Goal: Task Accomplishment & Management: Manage account settings

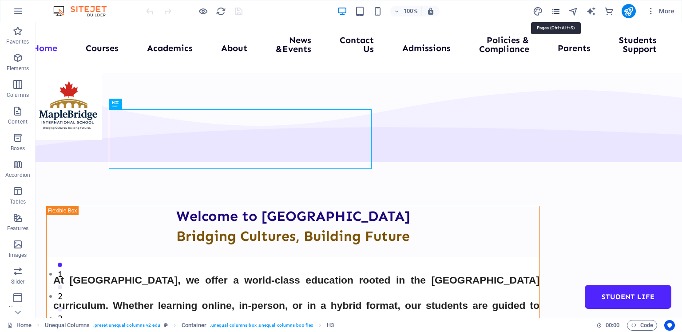
click at [556, 12] on icon "pages" at bounding box center [555, 11] width 10 height 10
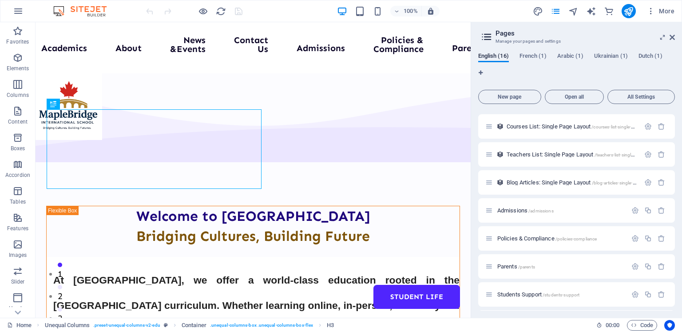
scroll to position [220, 0]
click at [570, 155] on span "Teachers List: Single Page Layout /teachers-list-single-page-layout" at bounding box center [582, 155] width 152 height 7
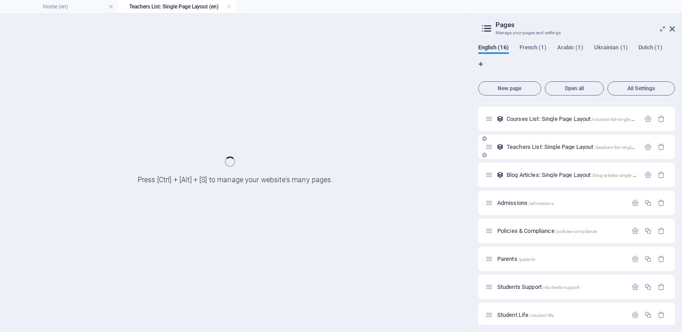
click at [570, 155] on div "Teachers List: Single Page Layout /teachers-list-single-page-layout" at bounding box center [576, 147] width 197 height 24
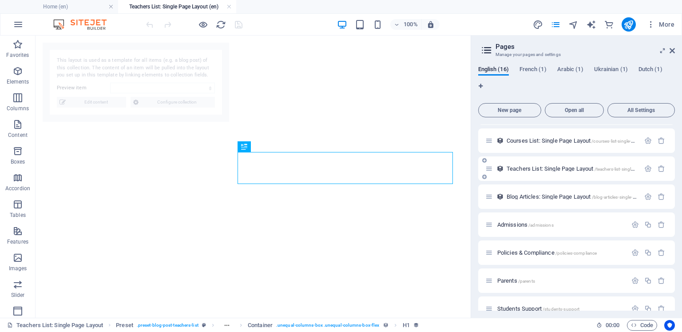
select select "68dc63fa8947c87e8a05e0da"
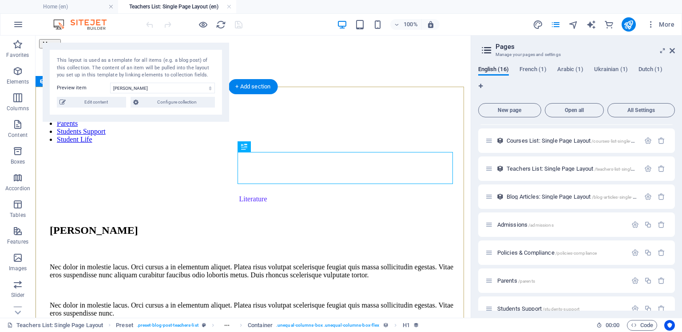
scroll to position [0, 0]
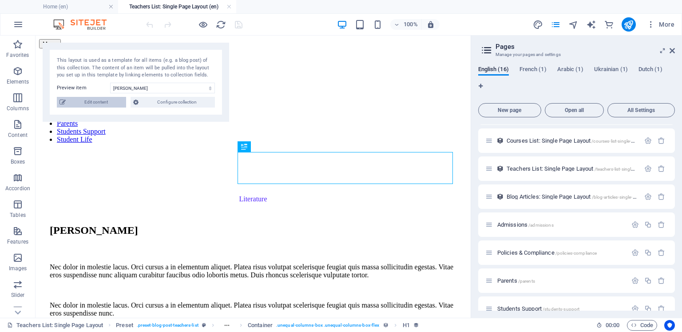
click at [96, 102] on span "Edit content" at bounding box center [95, 102] width 55 height 11
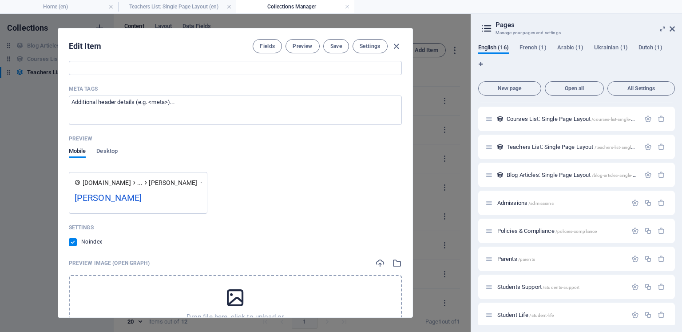
scroll to position [741, 0]
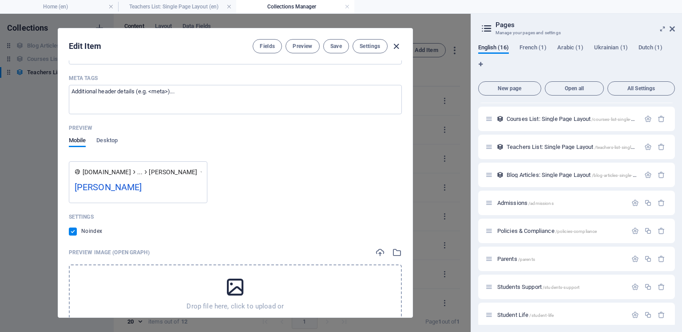
click at [396, 45] on icon "button" at bounding box center [396, 46] width 10 height 10
type input "sophia-carson"
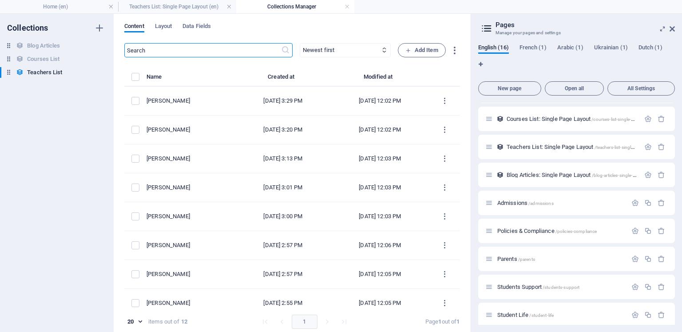
scroll to position [0, 0]
click at [647, 143] on icon "button" at bounding box center [648, 147] width 8 height 8
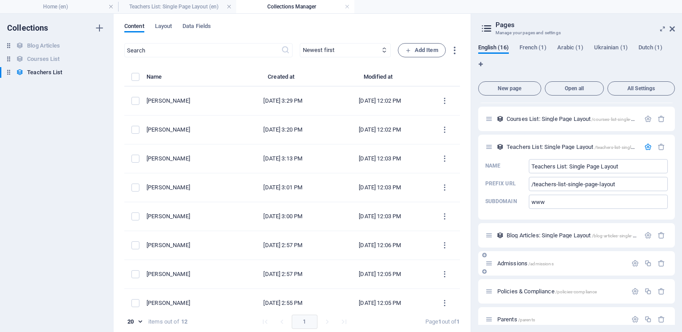
click at [517, 265] on span "Admissions /admissions" at bounding box center [525, 263] width 56 height 7
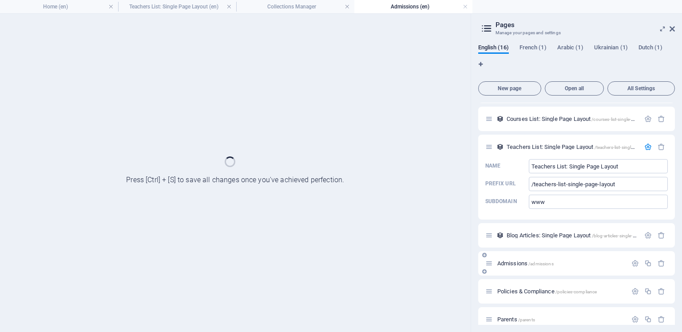
click at [517, 265] on span "Admissions /admissions" at bounding box center [525, 263] width 56 height 7
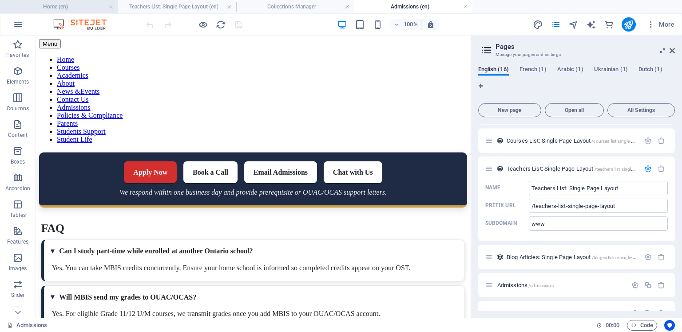
click at [36, 6] on h4 "Home (en)" at bounding box center [59, 7] width 118 height 10
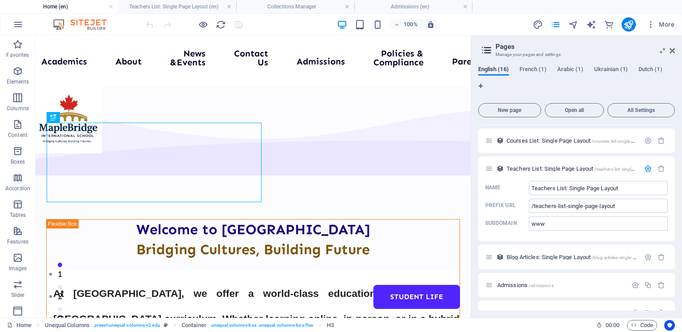
drag, startPoint x: 675, startPoint y: 239, endPoint x: 673, endPoint y: 256, distance: 16.9
click at [673, 256] on div "English (16) French (1) Arabic (1) Ukrainian (1) Dutch (1) New page Open all Al…" at bounding box center [576, 188] width 211 height 259
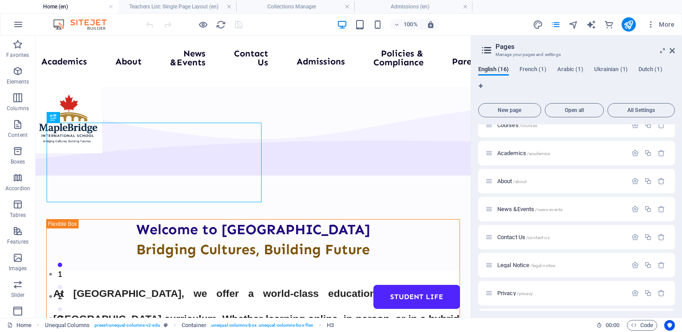
scroll to position [39, 0]
click at [592, 184] on p "About /about" at bounding box center [560, 182] width 127 height 6
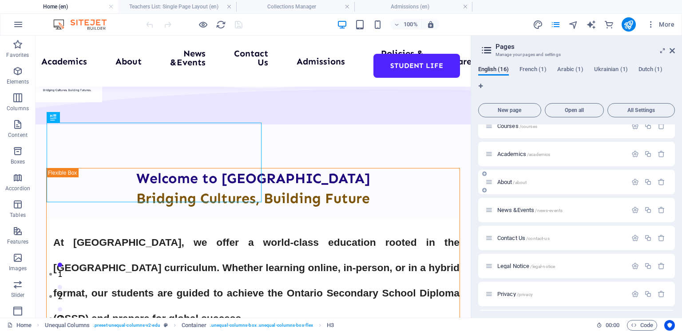
click at [592, 205] on div "News &Events /news-events" at bounding box center [556, 210] width 142 height 10
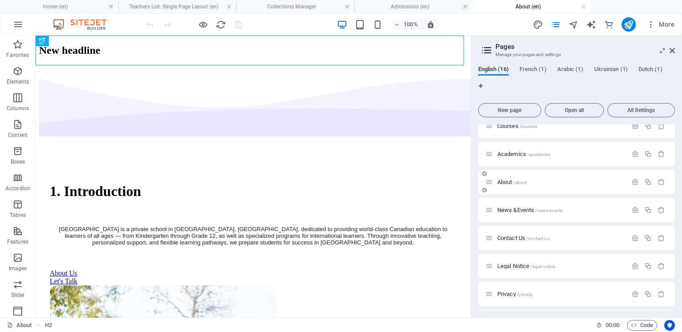
scroll to position [0, 0]
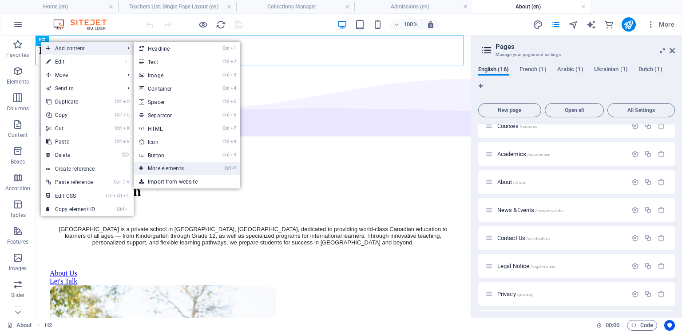
click at [170, 168] on link "Ctrl ⏎ More elements ..." at bounding box center [170, 168] width 73 height 13
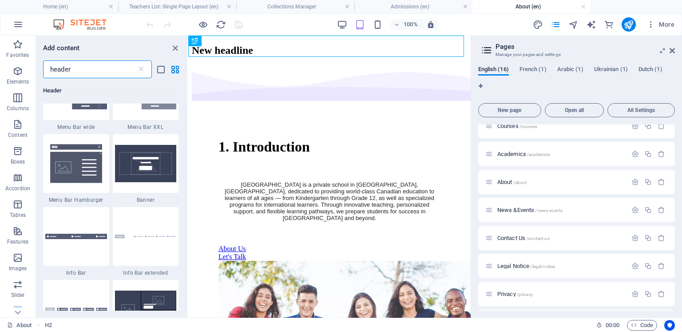
scroll to position [376, 0]
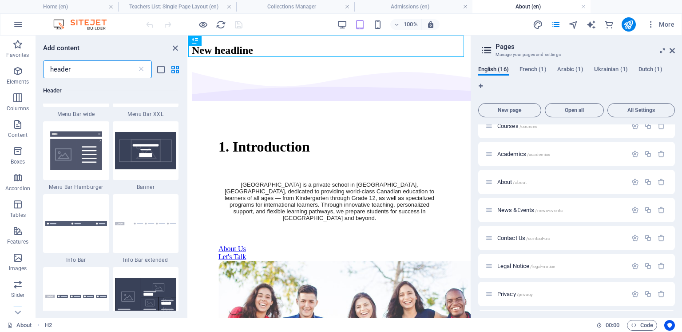
drag, startPoint x: 187, startPoint y: 138, endPoint x: 2, endPoint y: 208, distance: 198.0
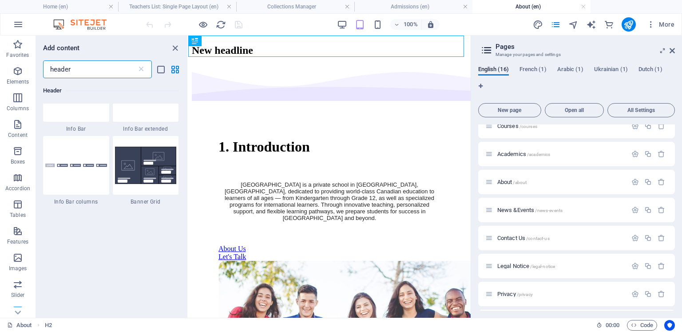
scroll to position [500, 0]
type input "header"
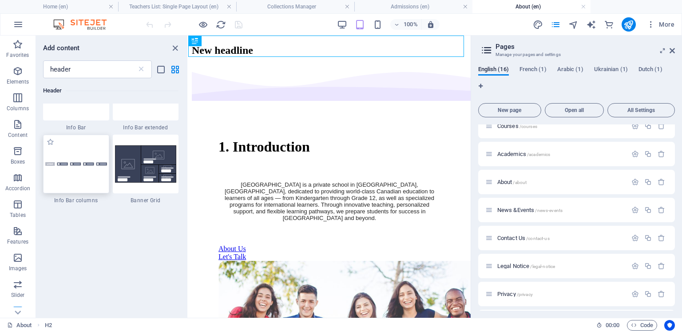
click at [58, 174] on div at bounding box center [76, 164] width 66 height 59
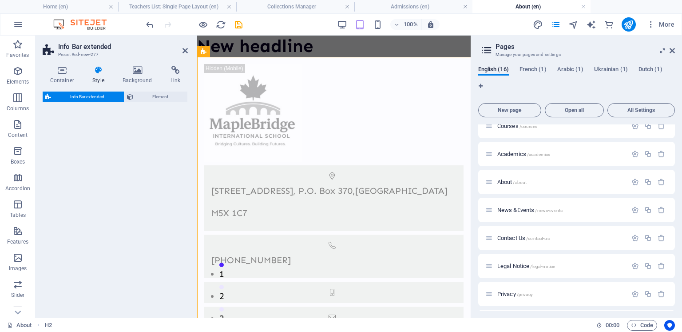
select select "rem"
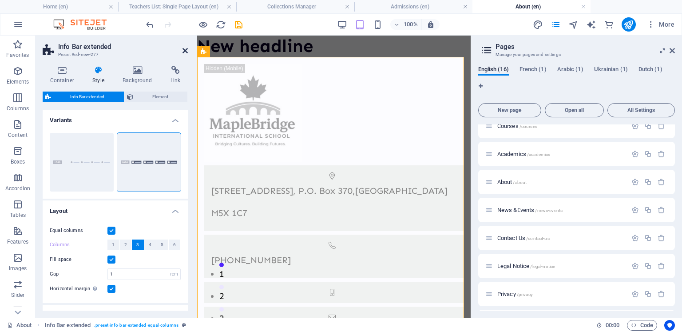
click at [185, 48] on icon at bounding box center [184, 50] width 5 height 7
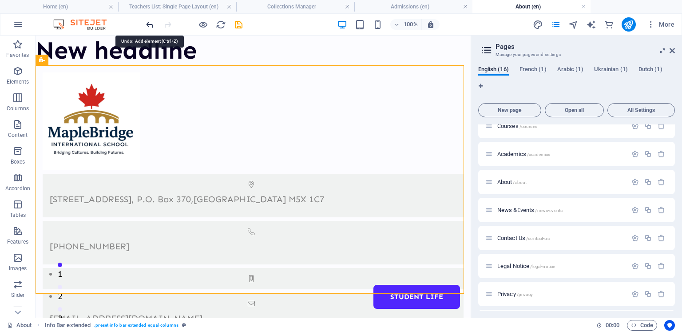
click at [150, 23] on icon "undo" at bounding box center [150, 25] width 10 height 10
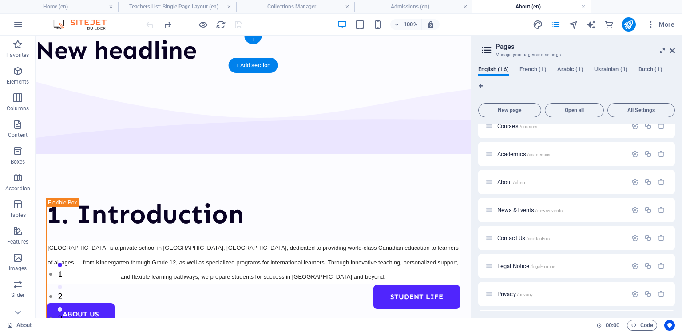
click at [252, 38] on div "+" at bounding box center [252, 40] width 17 height 8
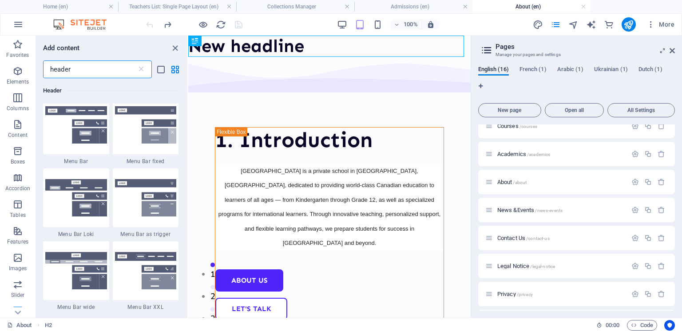
scroll to position [179, 0]
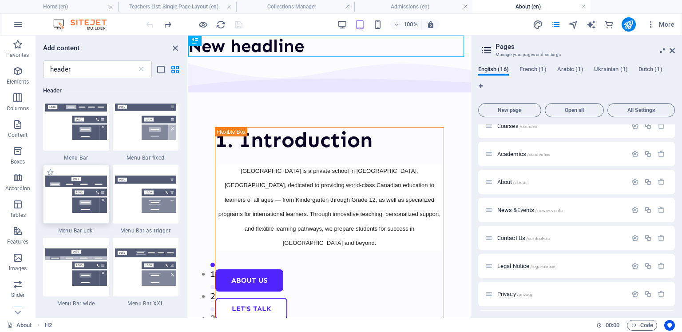
click at [69, 180] on img at bounding box center [76, 193] width 62 height 37
click at [188, 180] on div "Drag here to replace the existing content. Press “Ctrl” if you want to create a…" at bounding box center [329, 177] width 282 height 282
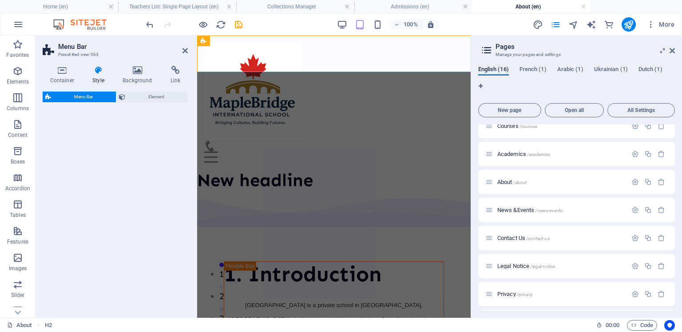
select select "rem"
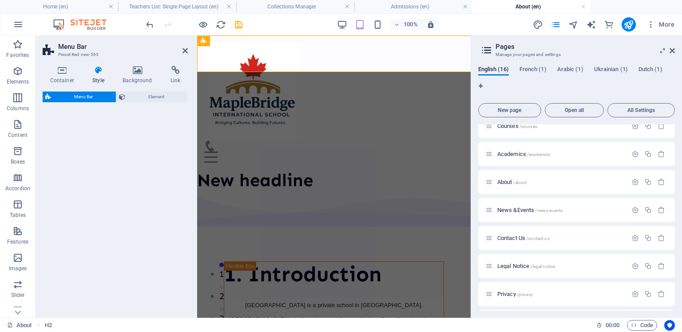
select select "rem"
select select "preset-menu-v2-loki"
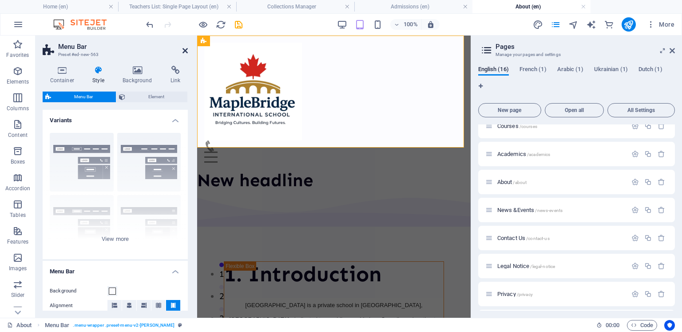
click at [183, 48] on icon at bounding box center [184, 50] width 5 height 7
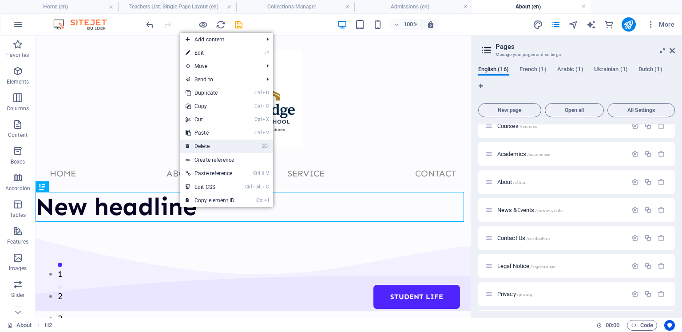
click at [198, 143] on link "⌦ Delete" at bounding box center [209, 145] width 59 height 13
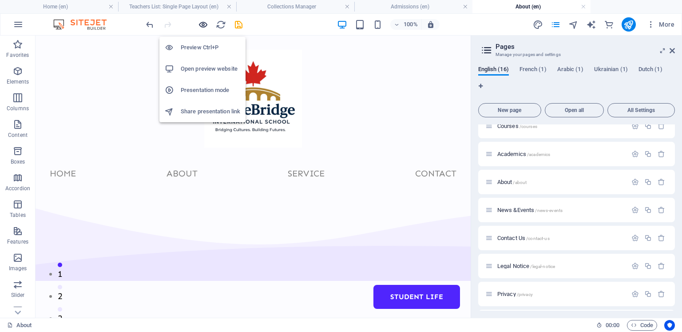
click at [202, 22] on icon "button" at bounding box center [203, 25] width 10 height 10
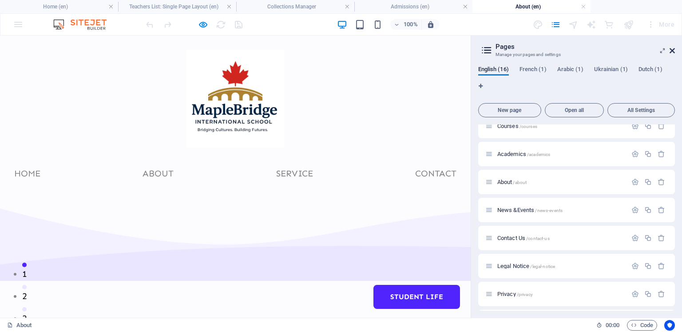
click at [673, 49] on icon at bounding box center [671, 50] width 5 height 7
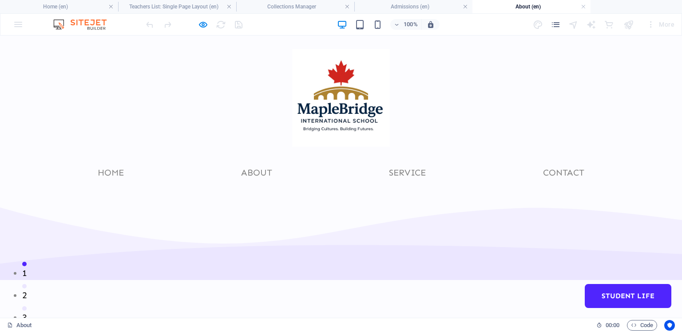
scroll to position [0, 0]
click at [414, 171] on link "Service" at bounding box center [407, 173] width 51 height 23
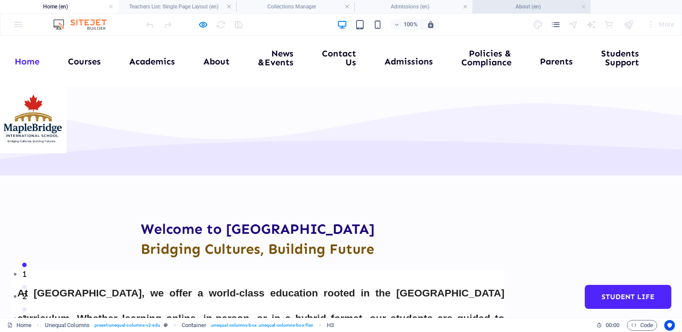
click at [491, 5] on h4 "About (en)" at bounding box center [531, 7] width 118 height 10
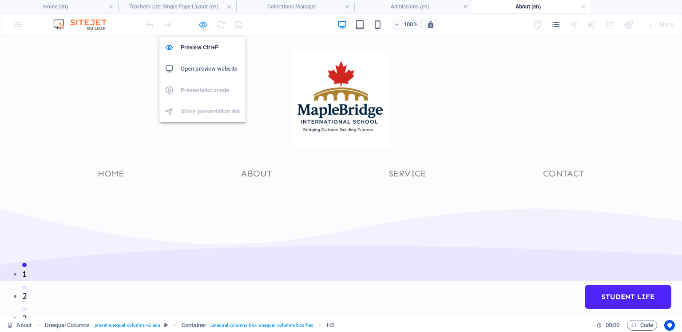
click at [201, 24] on icon "button" at bounding box center [203, 25] width 10 height 10
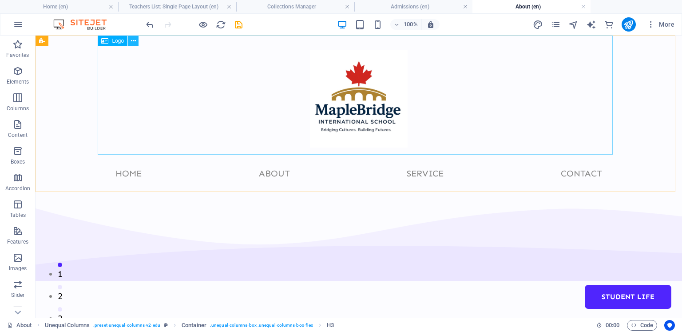
click at [135, 41] on icon at bounding box center [133, 40] width 5 height 9
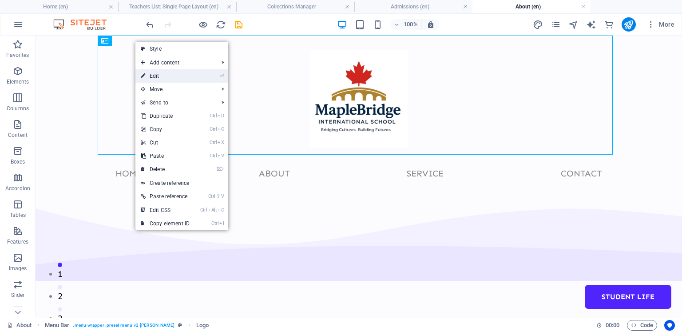
click at [150, 75] on link "⏎ Edit" at bounding box center [164, 75] width 59 height 13
select select "px"
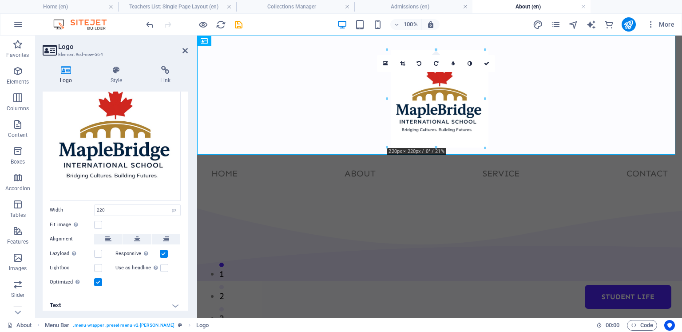
scroll to position [63, 0]
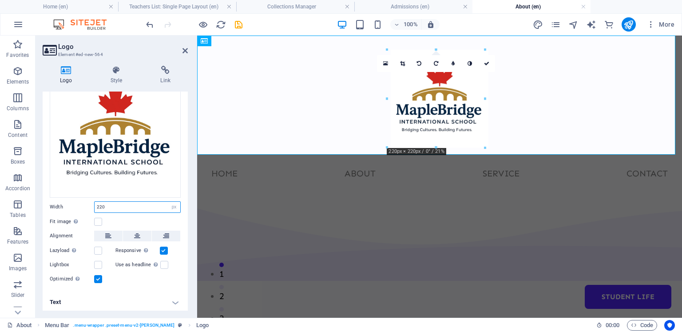
click at [137, 203] on input "220" at bounding box center [138, 207] width 86 height 11
type input "2"
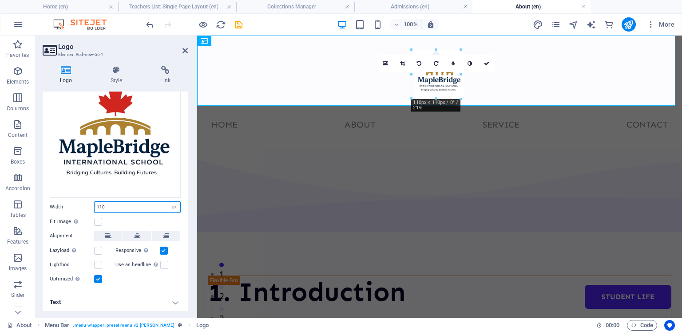
type input "110"
click at [144, 222] on div "Fit image Automatically fit image to a fixed width and height" at bounding box center [115, 221] width 131 height 11
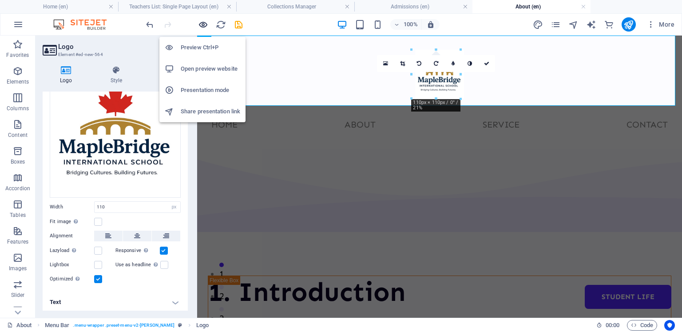
click at [203, 22] on icon "button" at bounding box center [203, 25] width 10 height 10
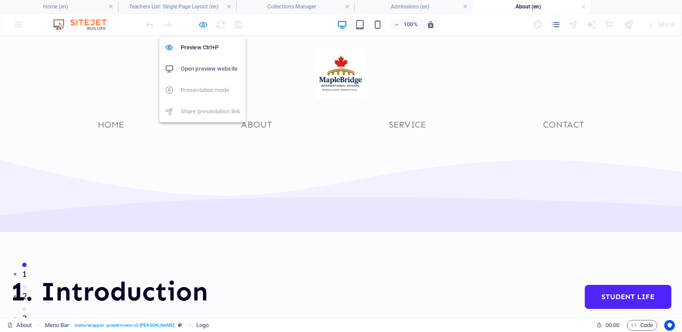
click at [203, 22] on icon "button" at bounding box center [203, 25] width 10 height 10
select select "px"
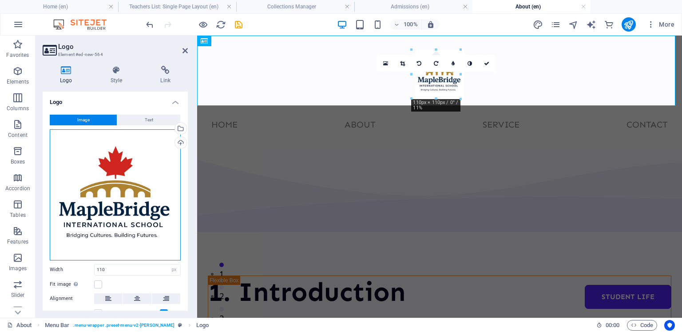
click at [127, 203] on div "Drag files here, click to choose files or select files from Files or our free s…" at bounding box center [115, 194] width 131 height 131
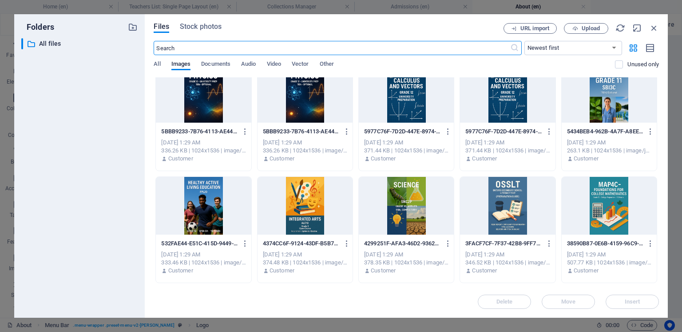
scroll to position [2247, 0]
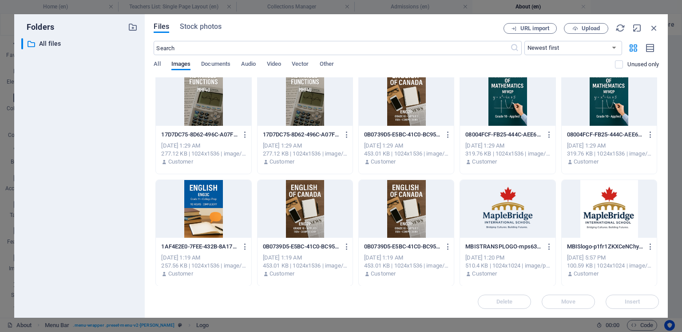
click at [510, 211] on div at bounding box center [507, 209] width 95 height 58
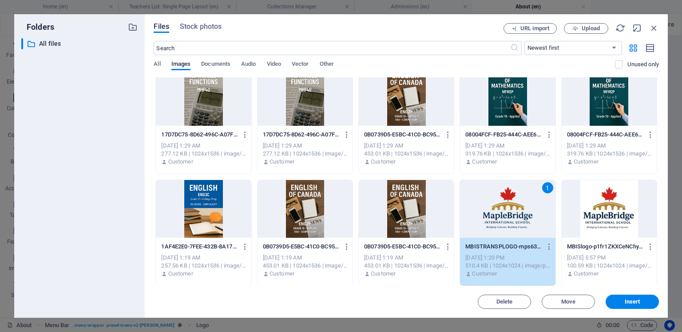
click at [510, 211] on div "1" at bounding box center [507, 209] width 95 height 58
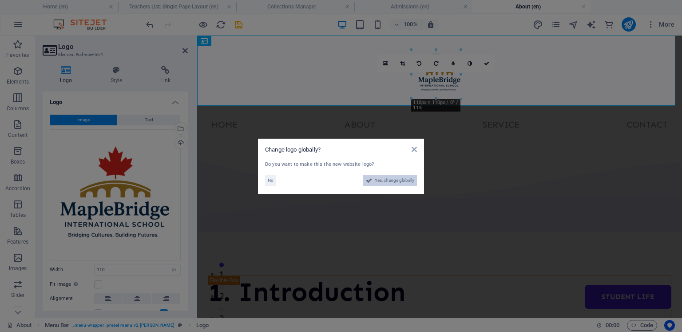
click at [392, 179] on span "Yes, change globally" at bounding box center [395, 180] width 40 height 11
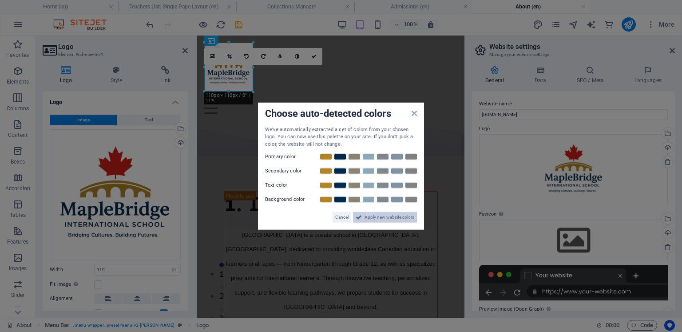
click at [385, 217] on span "Apply new website colors" at bounding box center [389, 217] width 50 height 11
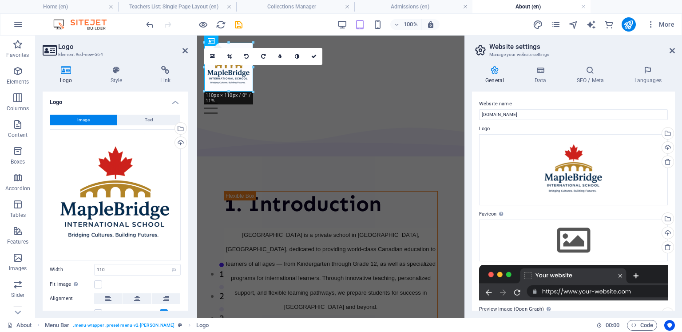
click at [517, 292] on div at bounding box center [573, 283] width 189 height 36
click at [542, 82] on h4 "Data" at bounding box center [542, 75] width 42 height 19
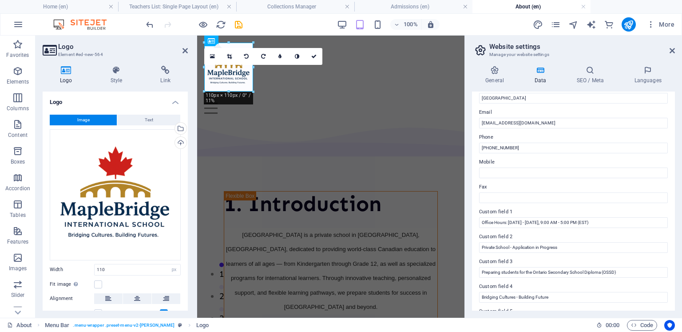
scroll to position [207, 0]
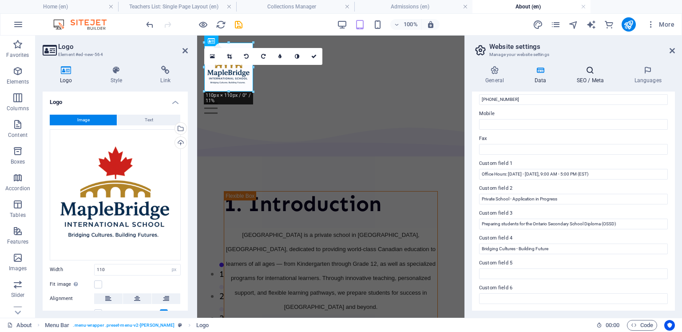
click at [584, 73] on icon at bounding box center [590, 70] width 54 height 9
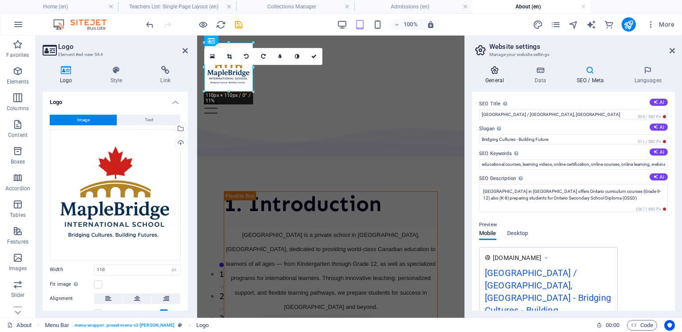
click at [493, 72] on icon at bounding box center [494, 70] width 45 height 9
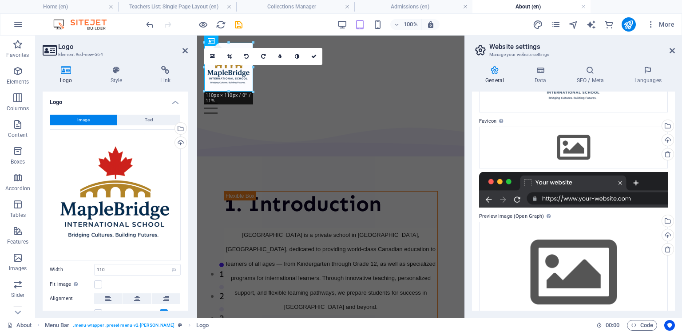
scroll to position [96, 0]
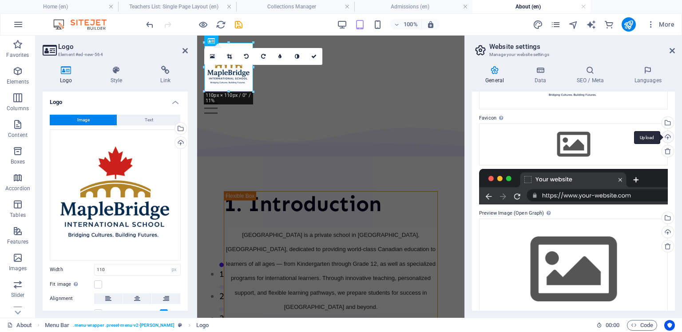
click at [665, 135] on div "Upload" at bounding box center [666, 137] width 13 height 13
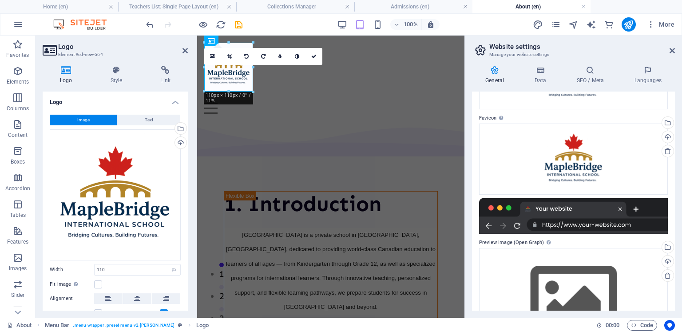
drag, startPoint x: 675, startPoint y: 180, endPoint x: 674, endPoint y: 189, distance: 8.5
click at [674, 189] on div "General Data SEO / Meta Languages Website name maplebridgeschool.com Logo Drag …" at bounding box center [573, 188] width 217 height 259
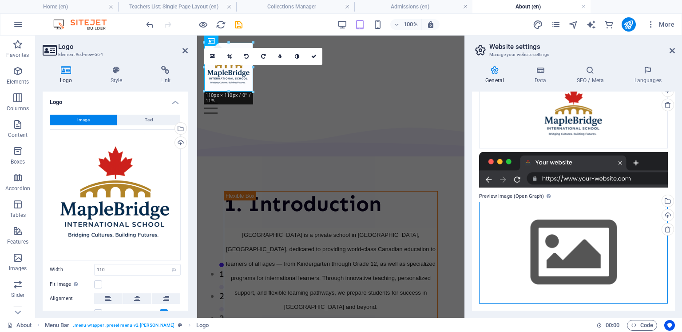
click at [594, 243] on div "Drag files here, click to choose files or select files from Files or our free s…" at bounding box center [573, 253] width 189 height 102
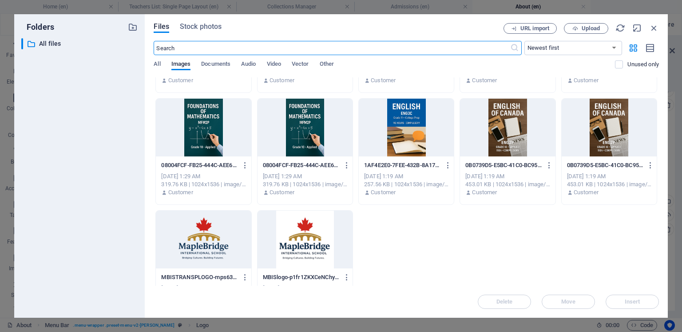
scroll to position [2359, 0]
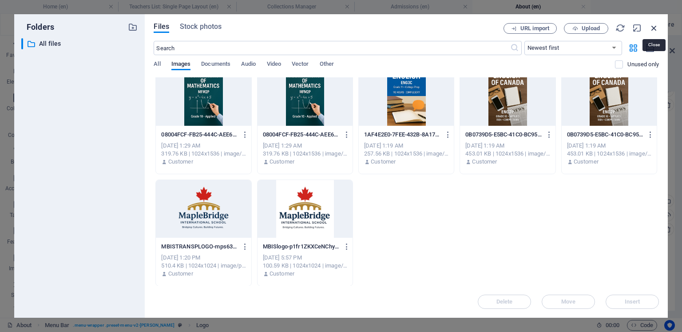
click at [653, 27] on icon "button" at bounding box center [654, 28] width 10 height 10
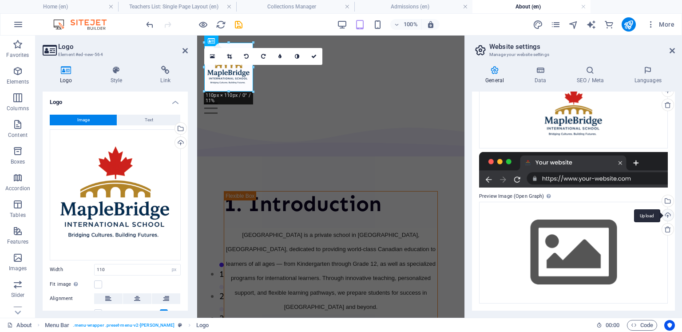
click at [665, 214] on div "Upload" at bounding box center [666, 215] width 13 height 13
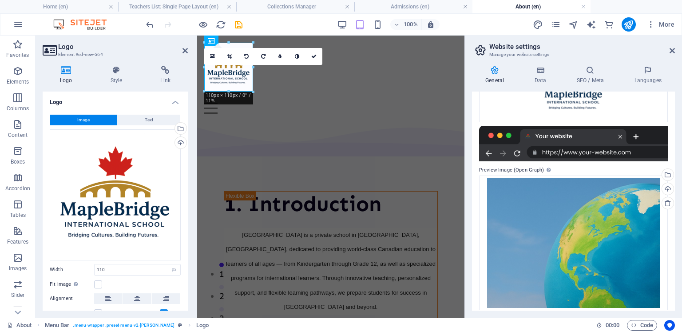
scroll to position [174, 0]
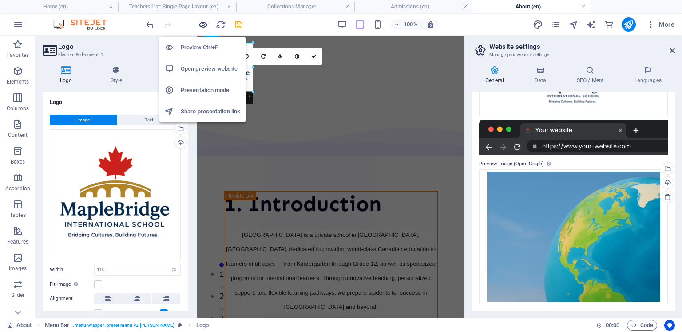
click at [202, 22] on icon "button" at bounding box center [203, 25] width 10 height 10
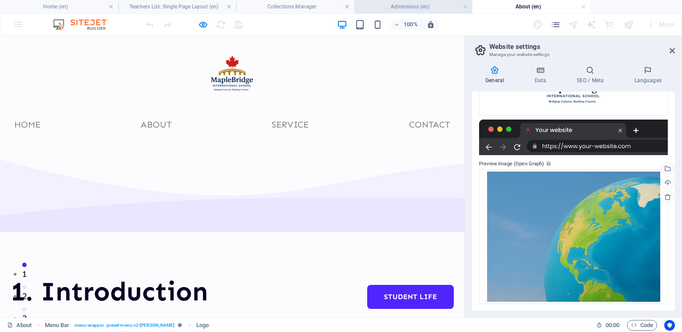
click at [388, 8] on h4 "Admissions (en)" at bounding box center [413, 7] width 118 height 10
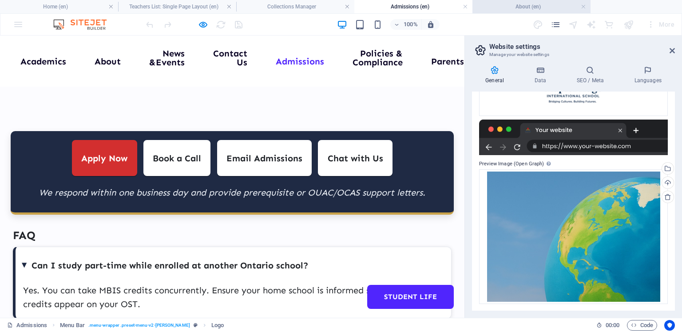
click at [511, 4] on h4 "About (en)" at bounding box center [531, 7] width 118 height 10
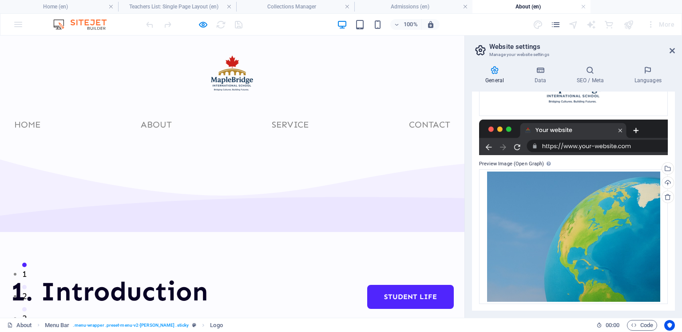
drag, startPoint x: 675, startPoint y: 217, endPoint x: 679, endPoint y: 262, distance: 45.5
click at [679, 262] on div "General Data SEO / Meta Languages Website name maplebridgeschool.com Logo Drag …" at bounding box center [573, 188] width 217 height 259
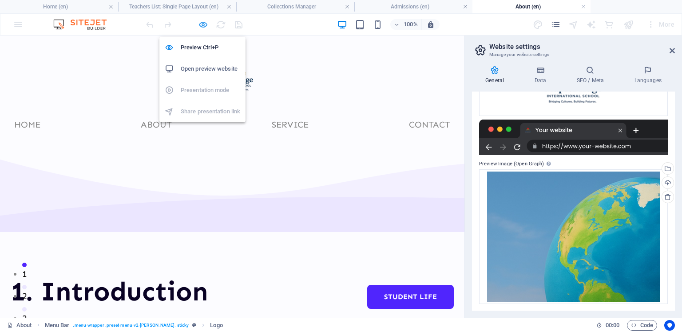
click at [203, 24] on icon "button" at bounding box center [203, 25] width 10 height 10
select select "px"
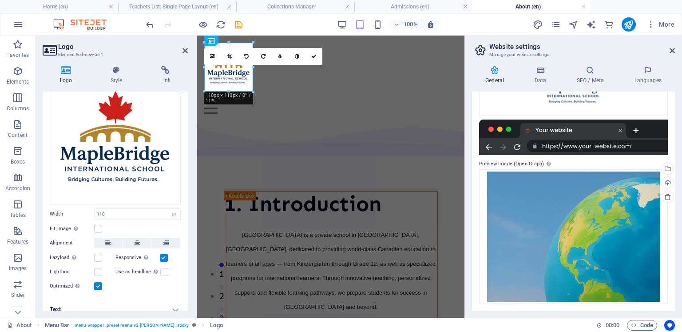
scroll to position [63, 0]
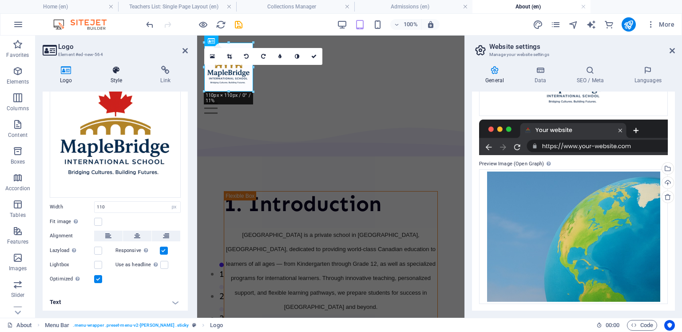
click at [119, 71] on icon at bounding box center [116, 70] width 47 height 9
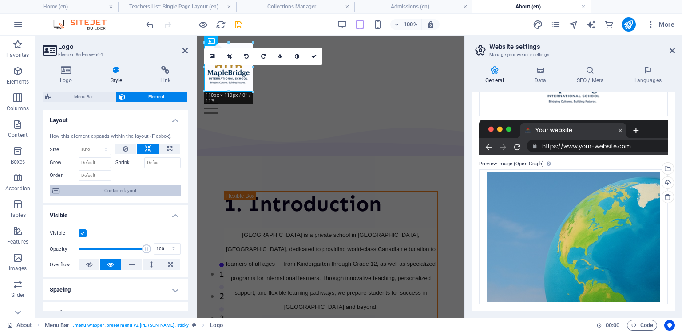
click at [135, 188] on span "Container layout" at bounding box center [120, 190] width 116 height 11
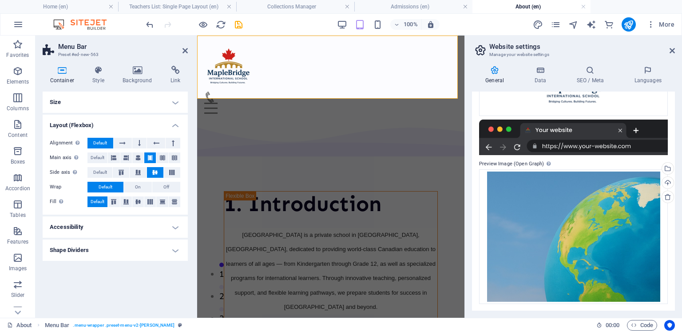
click at [120, 230] on h4 "Accessibility" at bounding box center [115, 226] width 145 height 21
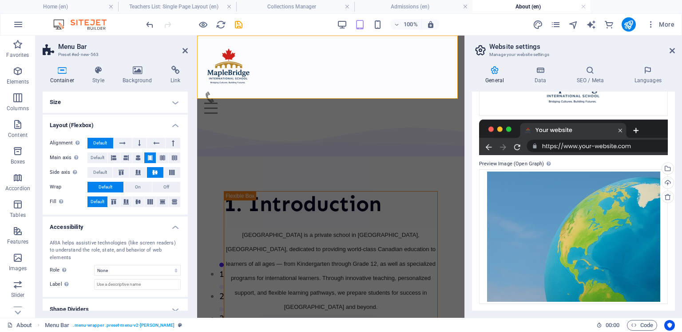
scroll to position [2, 0]
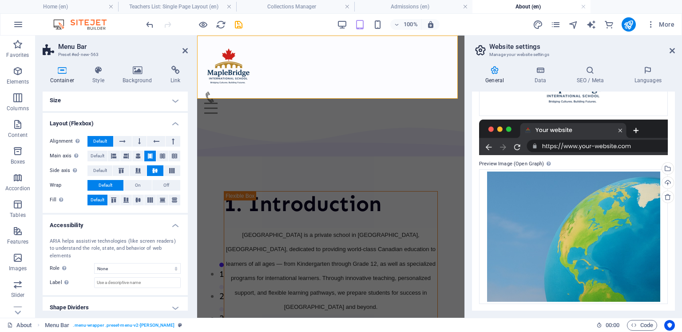
click at [166, 297] on h4 "Shape Dividers" at bounding box center [115, 307] width 145 height 21
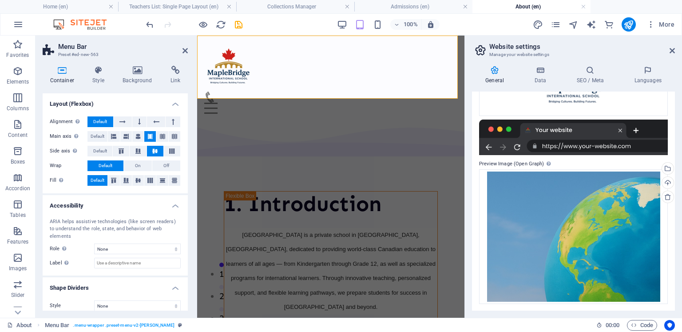
scroll to position [0, 0]
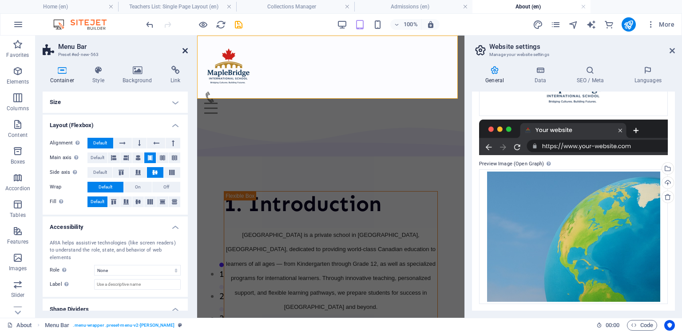
click at [184, 48] on icon at bounding box center [184, 50] width 5 height 7
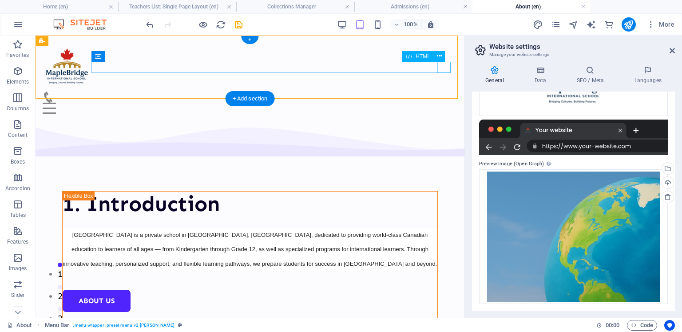
click at [443, 103] on div "Menu" at bounding box center [250, 108] width 415 height 11
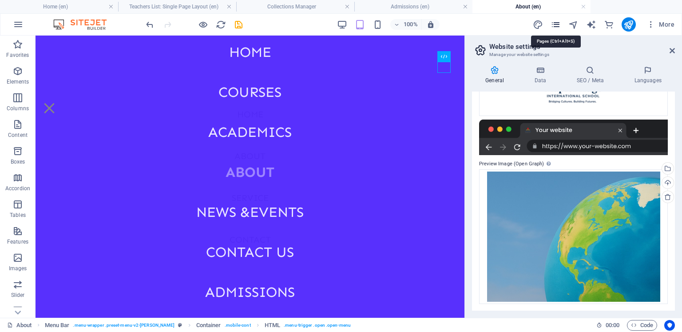
click at [557, 23] on icon "pages" at bounding box center [555, 25] width 10 height 10
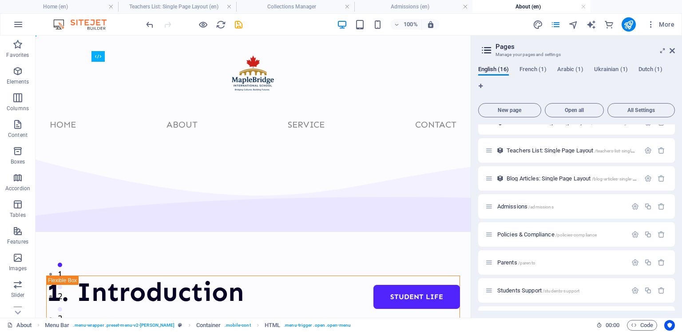
scroll to position [261, 0]
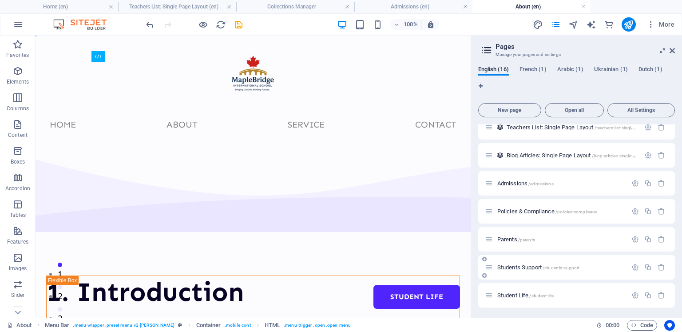
click at [542, 263] on div "Students Support /students-support" at bounding box center [556, 267] width 142 height 10
click at [522, 267] on span "Students Support /students-support" at bounding box center [538, 267] width 83 height 7
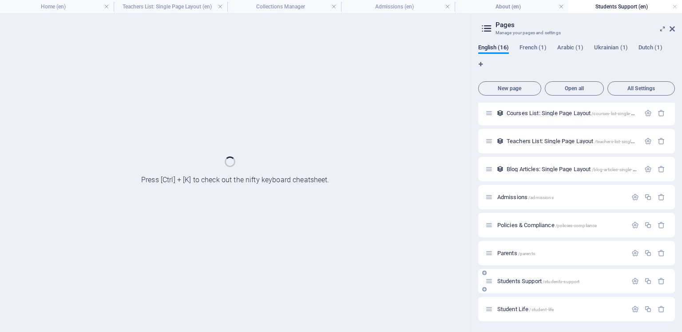
click at [522, 267] on div "Home / Courses /courses Academics /academics About /about News &Events /news-ev…" at bounding box center [576, 99] width 197 height 444
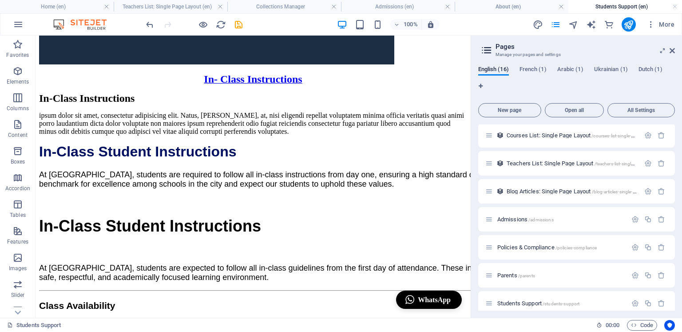
scroll to position [0, 0]
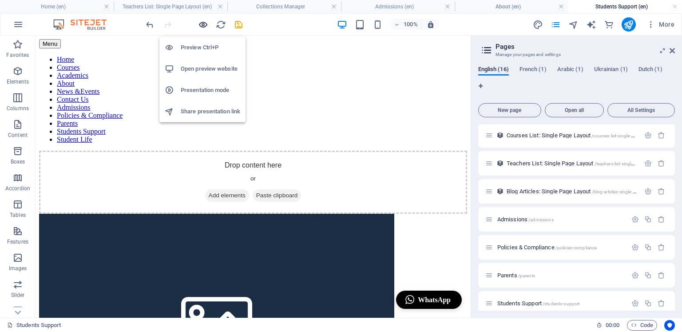
click at [205, 22] on icon "button" at bounding box center [203, 25] width 10 height 10
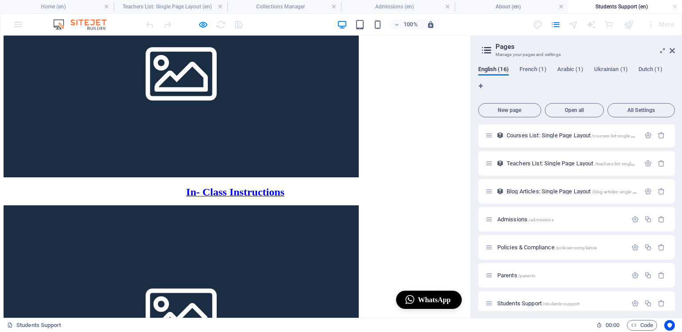
scroll to position [198, 0]
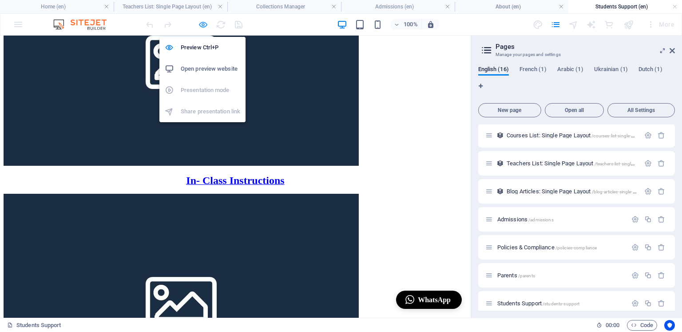
click at [202, 26] on icon "button" at bounding box center [203, 25] width 10 height 10
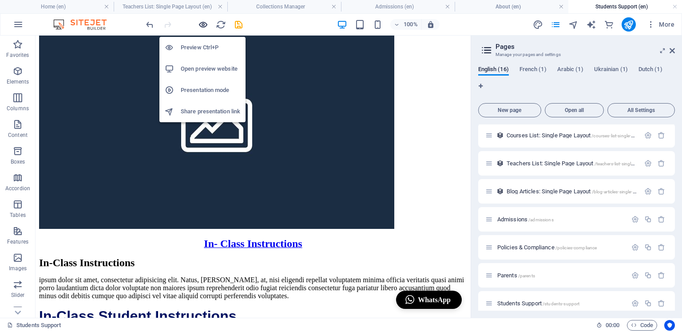
scroll to position [261, 0]
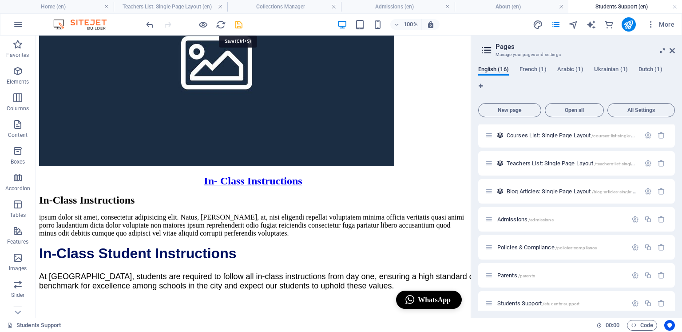
click at [237, 22] on icon "save" at bounding box center [238, 25] width 10 height 10
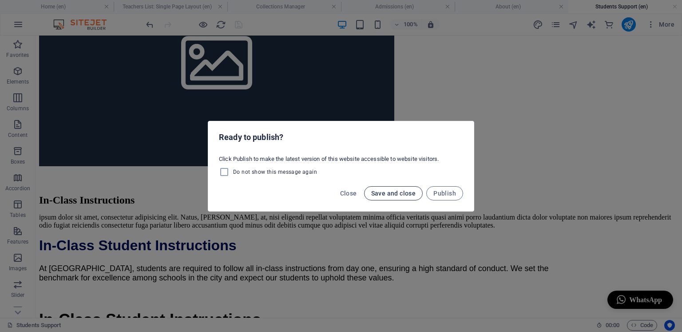
click at [391, 194] on span "Save and close" at bounding box center [393, 193] width 45 height 7
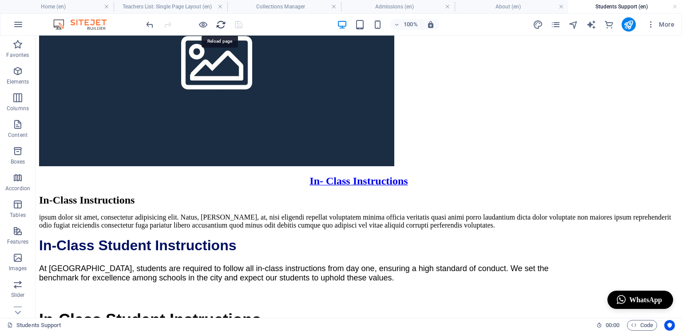
click at [224, 24] on icon "reload" at bounding box center [221, 25] width 10 height 10
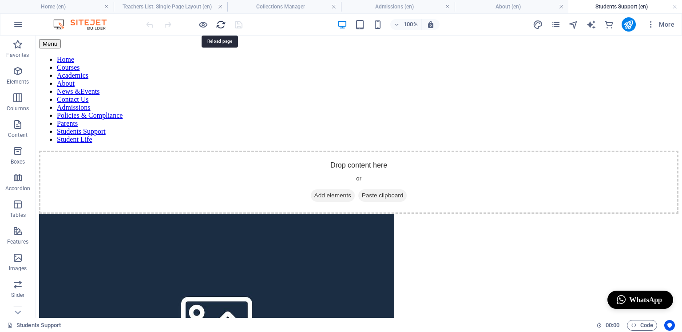
scroll to position [0, 0]
click at [84, 10] on h4 "Home (en)" at bounding box center [57, 7] width 114 height 10
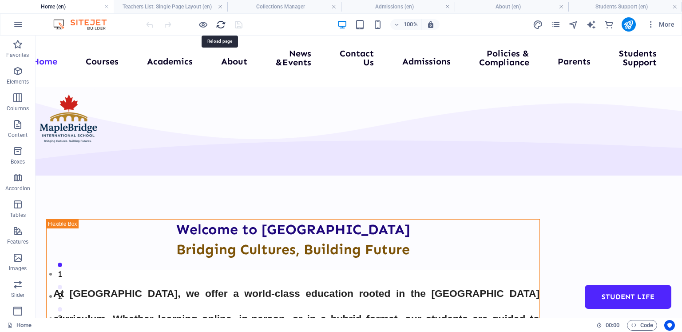
click at [222, 25] on icon "reload" at bounding box center [221, 25] width 10 height 10
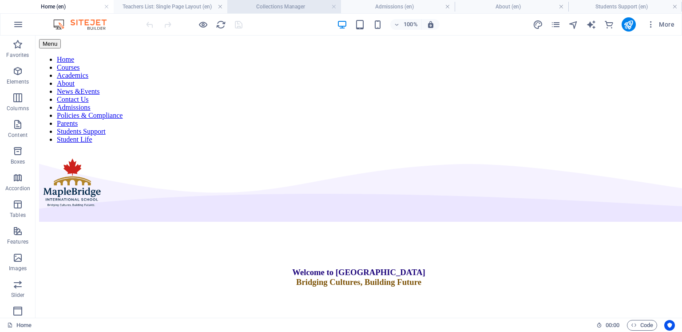
click at [285, 9] on h4 "Collections Manager" at bounding box center [284, 7] width 114 height 10
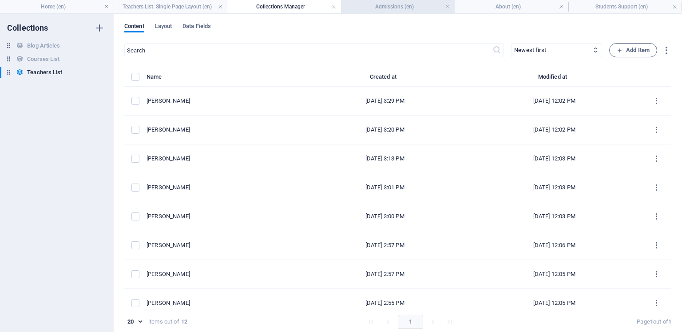
click at [394, 10] on h4 "Admissions (en)" at bounding box center [398, 7] width 114 height 10
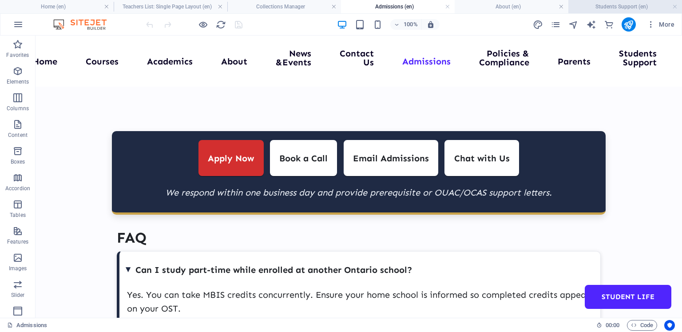
click at [605, 11] on h4 "Students Support (en)" at bounding box center [625, 7] width 114 height 10
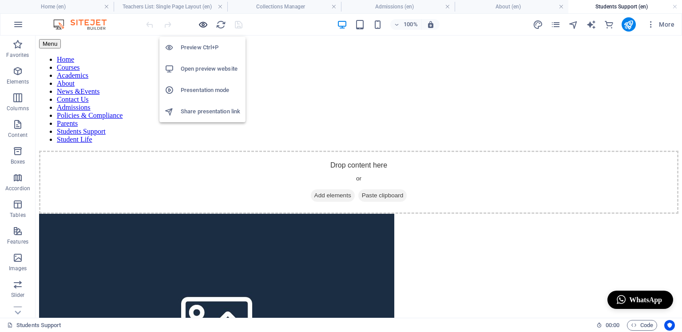
click at [201, 24] on icon "button" at bounding box center [203, 25] width 10 height 10
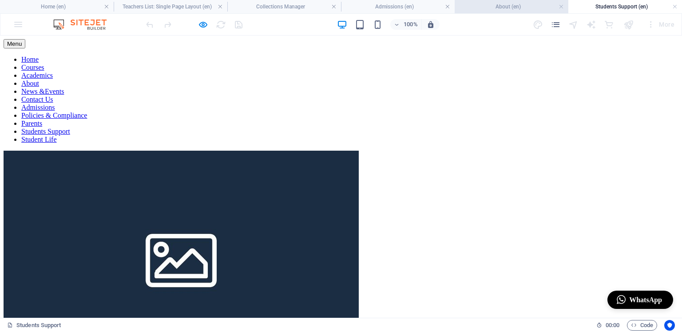
click at [483, 4] on h4 "About (en)" at bounding box center [512, 7] width 114 height 10
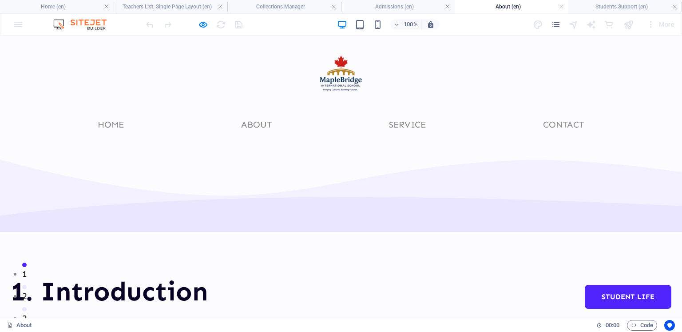
click at [451, 73] on div at bounding box center [340, 71] width 515 height 70
click at [201, 23] on icon "button" at bounding box center [203, 25] width 10 height 10
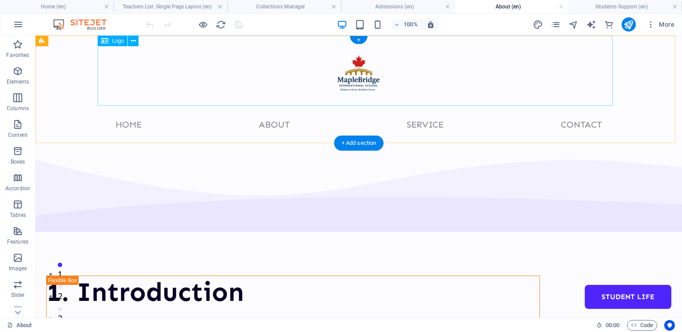
click at [375, 73] on div at bounding box center [358, 71] width 515 height 70
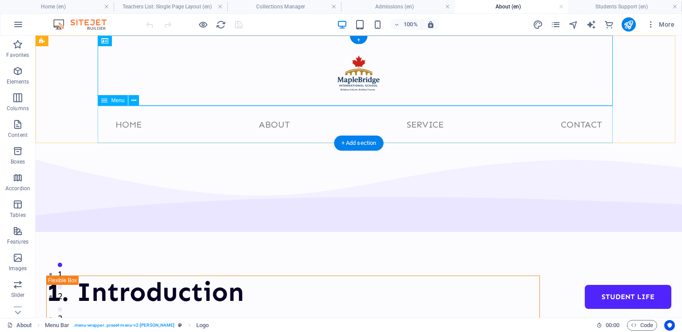
click at [461, 141] on nav "Home About Service Contact" at bounding box center [358, 124] width 515 height 37
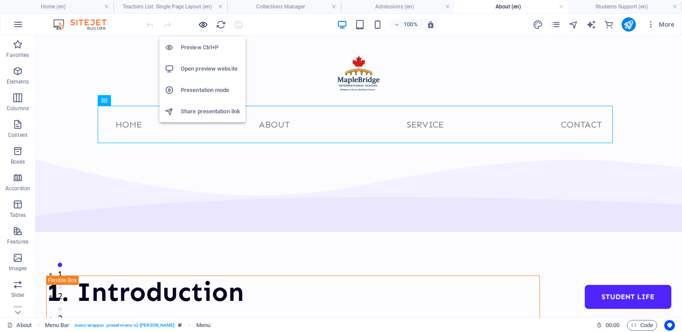
click at [201, 25] on icon "button" at bounding box center [203, 25] width 10 height 10
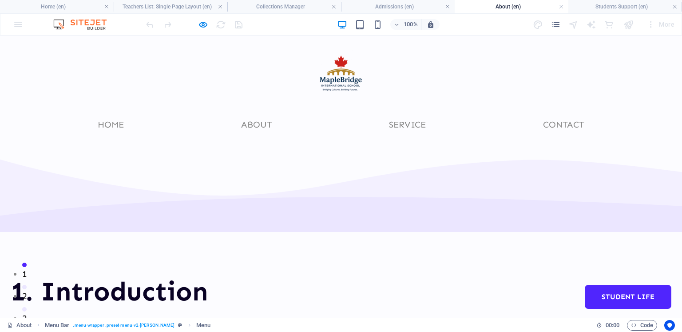
click at [375, 123] on ul "Home About Service Contact" at bounding box center [341, 124] width 501 height 23
click at [354, 127] on ul "Home About Service Contact" at bounding box center [341, 124] width 501 height 23
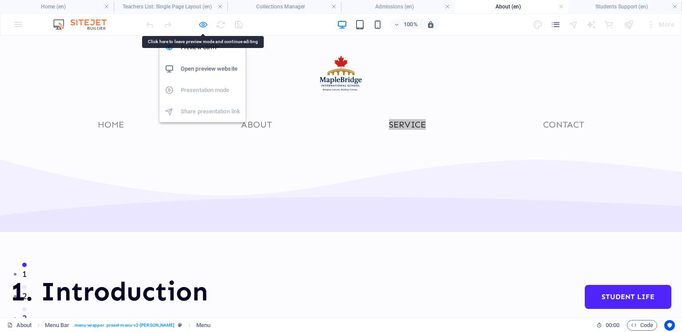
click at [201, 23] on icon "button" at bounding box center [203, 25] width 10 height 10
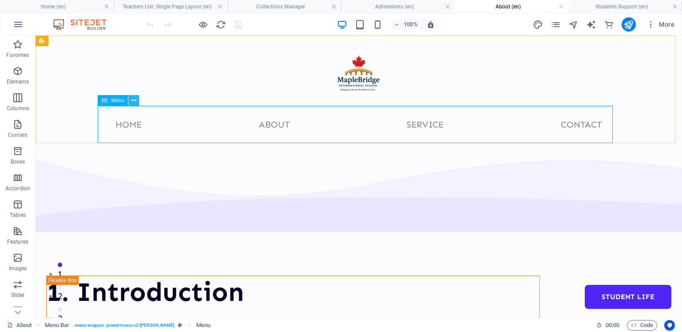
click at [135, 100] on icon at bounding box center [133, 100] width 5 height 9
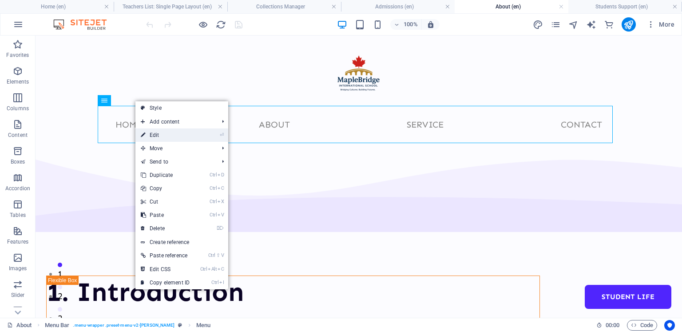
click at [157, 133] on link "⏎ Edit" at bounding box center [164, 134] width 59 height 13
select select
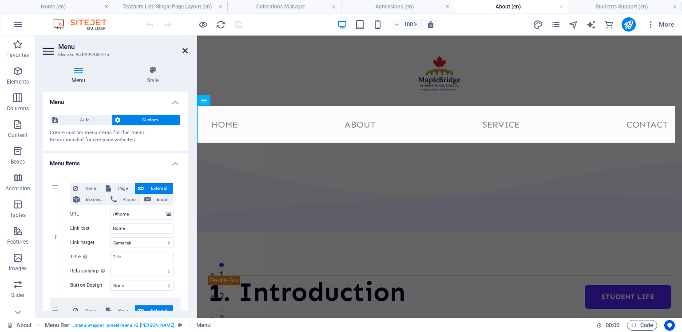
click at [183, 49] on icon at bounding box center [184, 50] width 5 height 7
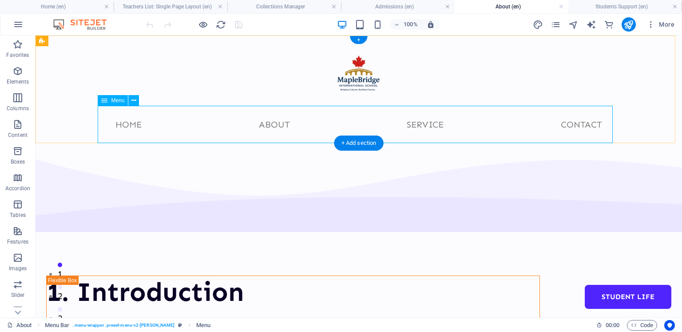
click at [181, 118] on nav "Home About Service Contact" at bounding box center [358, 124] width 515 height 37
select select
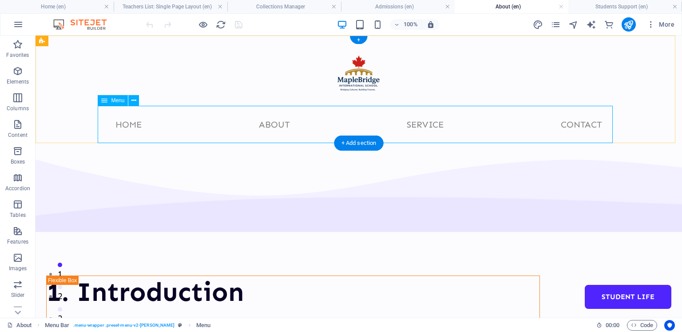
select select
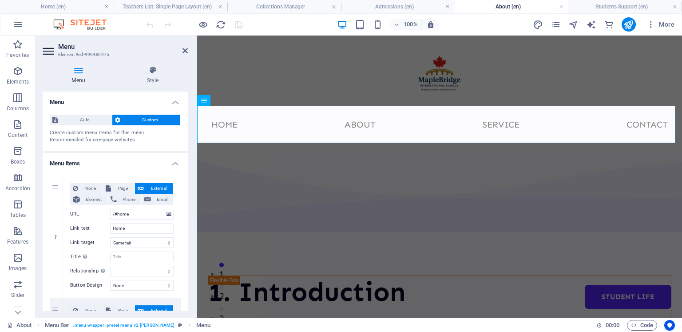
click at [79, 79] on h4 "Menu" at bounding box center [80, 75] width 75 height 19
click at [149, 82] on h4 "Style" at bounding box center [153, 75] width 70 height 19
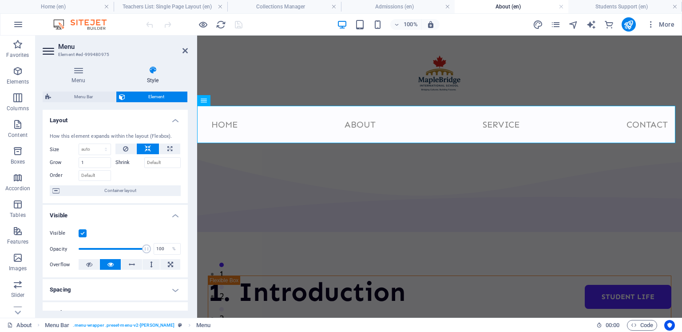
click at [152, 75] on h4 "Style" at bounding box center [153, 75] width 70 height 19
click at [168, 146] on icon at bounding box center [169, 148] width 5 height 11
type input "100"
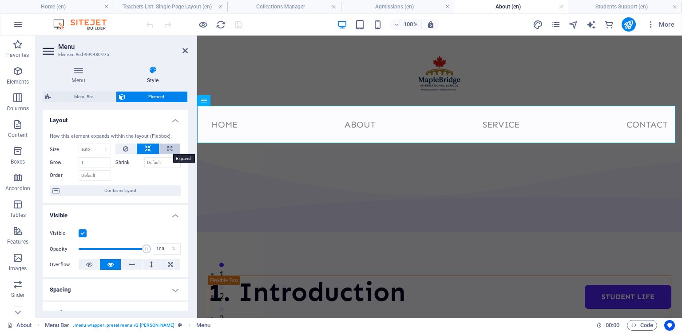
select select "%"
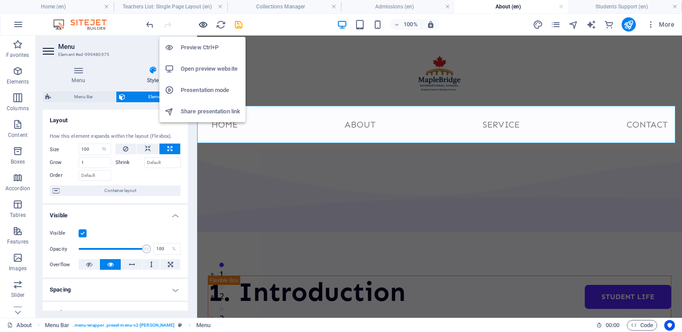
click at [200, 24] on icon "button" at bounding box center [203, 25] width 10 height 10
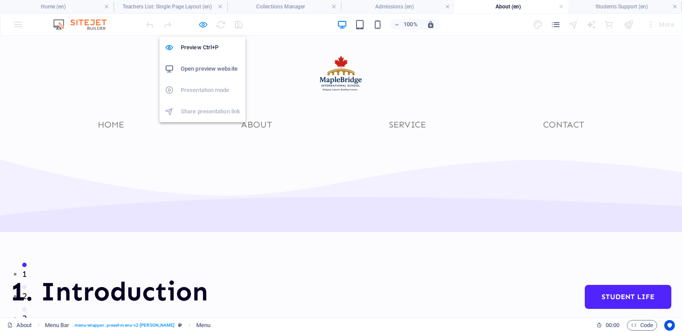
click at [202, 21] on icon "button" at bounding box center [203, 25] width 10 height 10
select select "%"
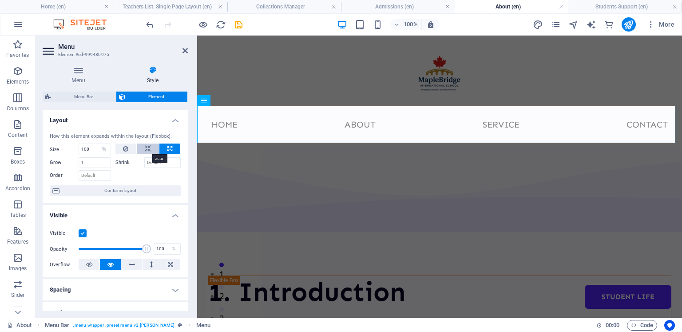
click at [147, 147] on icon at bounding box center [148, 148] width 6 height 11
select select "DISABLED_OPTION_VALUE"
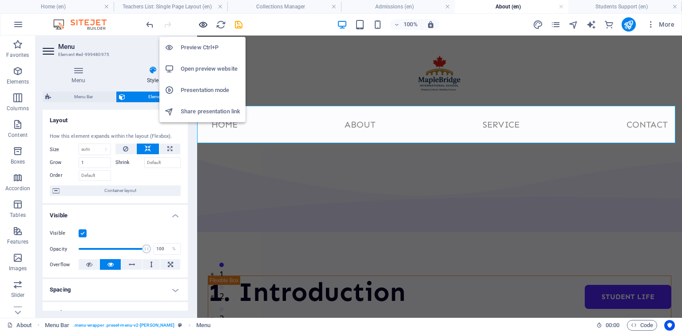
click at [204, 22] on icon "button" at bounding box center [203, 25] width 10 height 10
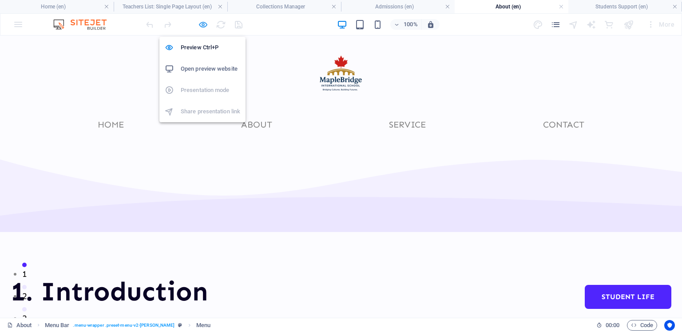
click at [202, 24] on icon "button" at bounding box center [203, 25] width 10 height 10
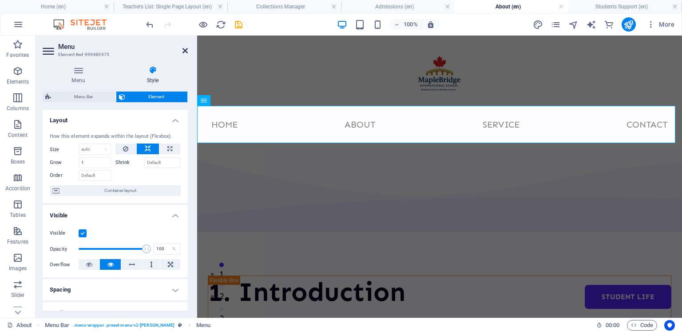
click at [183, 49] on icon at bounding box center [184, 50] width 5 height 7
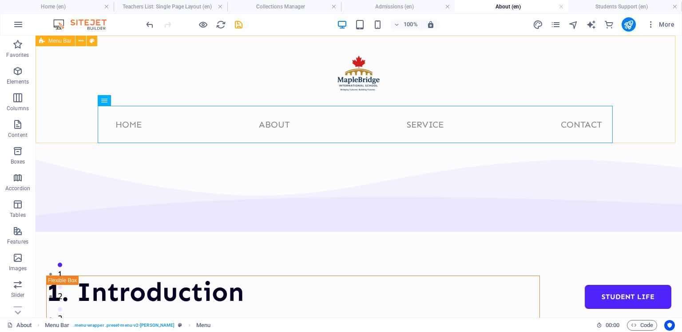
click at [64, 43] on span "Menu Bar" at bounding box center [59, 40] width 23 height 5
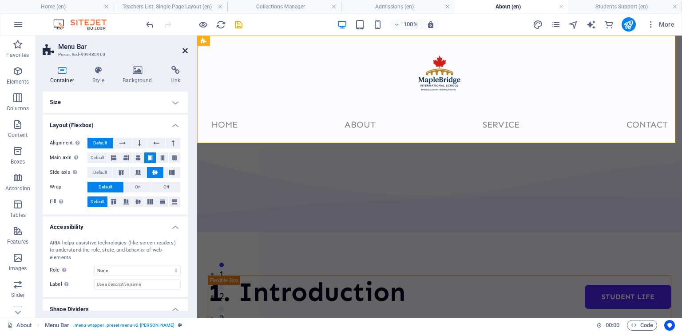
click at [186, 49] on icon at bounding box center [184, 50] width 5 height 7
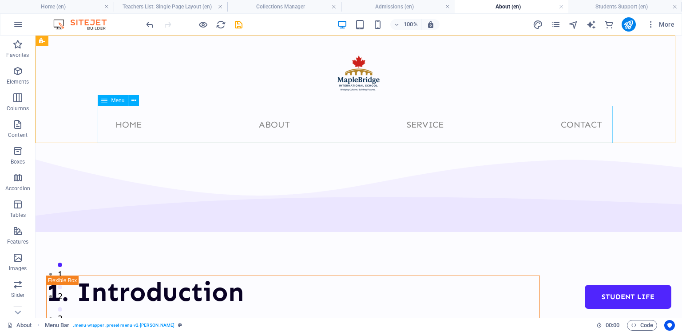
click at [104, 99] on icon at bounding box center [104, 100] width 6 height 11
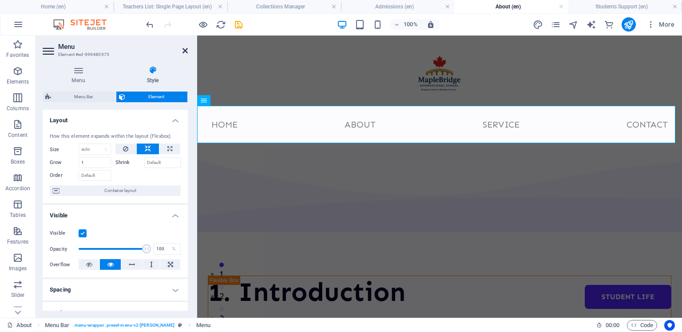
click at [187, 50] on icon at bounding box center [184, 50] width 5 height 7
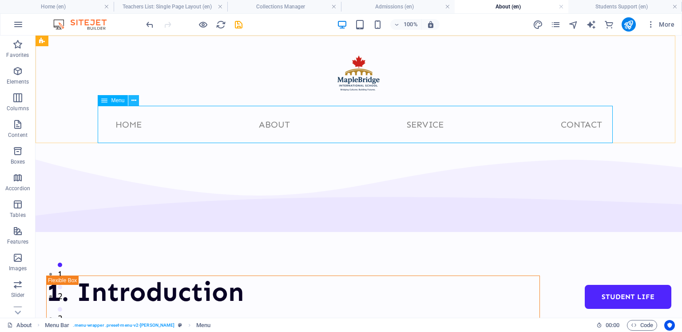
click at [134, 99] on icon at bounding box center [133, 100] width 5 height 9
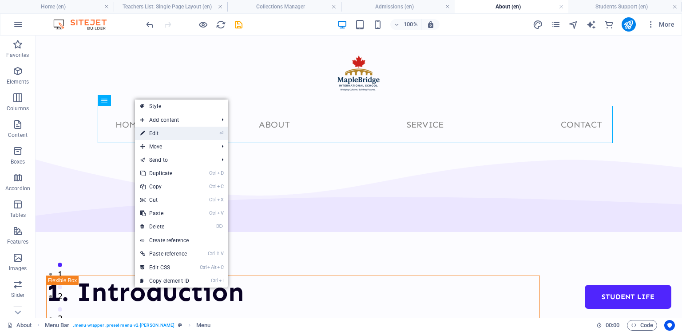
click at [153, 131] on link "⏎ Edit" at bounding box center [164, 133] width 59 height 13
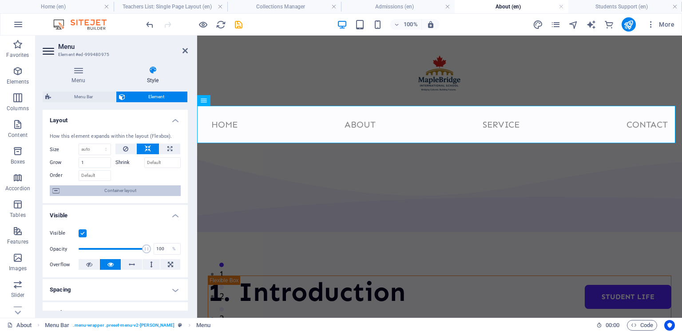
click at [151, 191] on span "Container layout" at bounding box center [120, 190] width 116 height 11
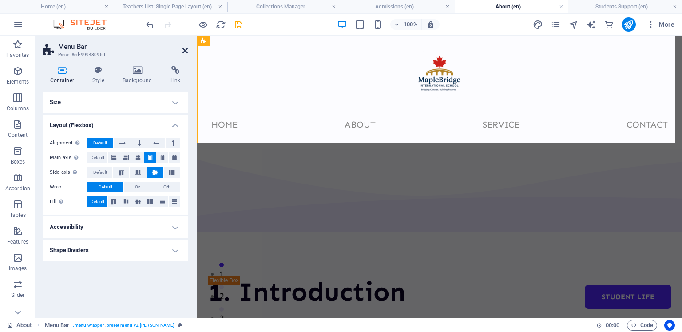
click at [185, 49] on icon at bounding box center [184, 50] width 5 height 7
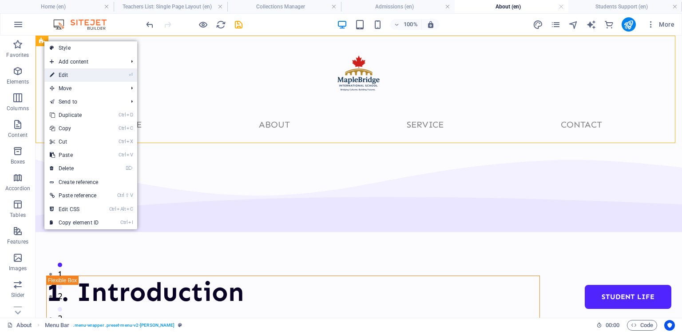
click at [64, 76] on link "⏎ Edit" at bounding box center [73, 74] width 59 height 13
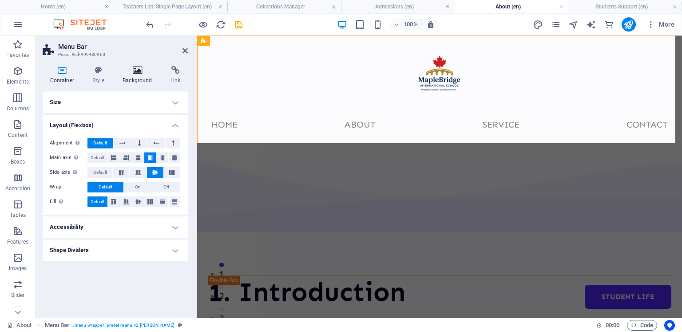
click at [143, 73] on icon at bounding box center [137, 70] width 44 height 9
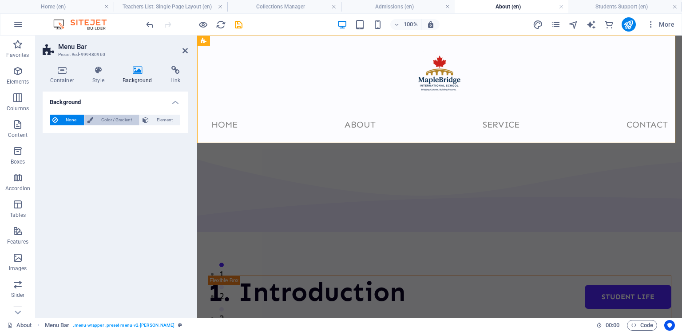
click at [126, 122] on span "Color / Gradient" at bounding box center [116, 120] width 41 height 11
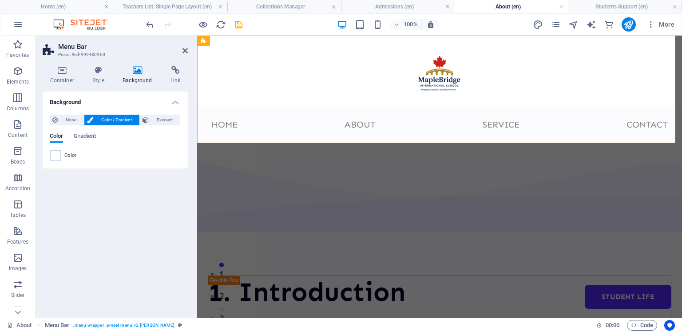
click at [69, 155] on span "Color" at bounding box center [70, 155] width 12 height 7
click at [57, 154] on span at bounding box center [56, 155] width 10 height 10
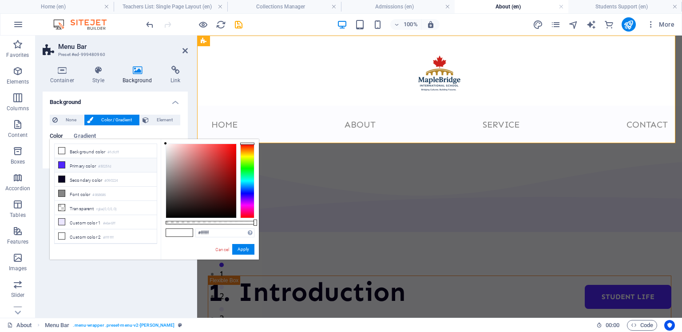
click at [64, 163] on icon at bounding box center [62, 165] width 6 height 6
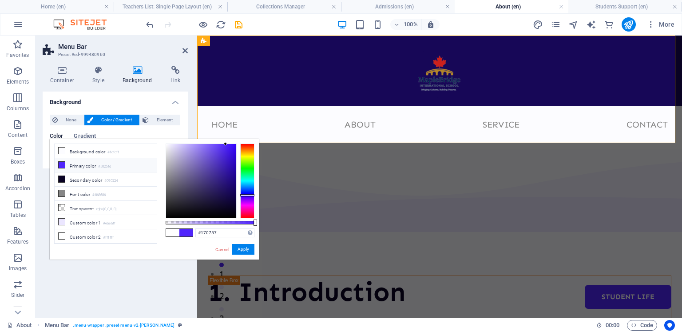
click at [230, 192] on div at bounding box center [201, 181] width 70 height 74
click at [230, 186] on div at bounding box center [201, 181] width 70 height 74
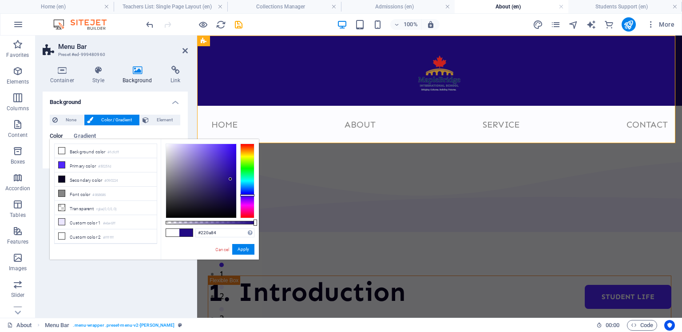
click at [230, 179] on div at bounding box center [201, 181] width 70 height 74
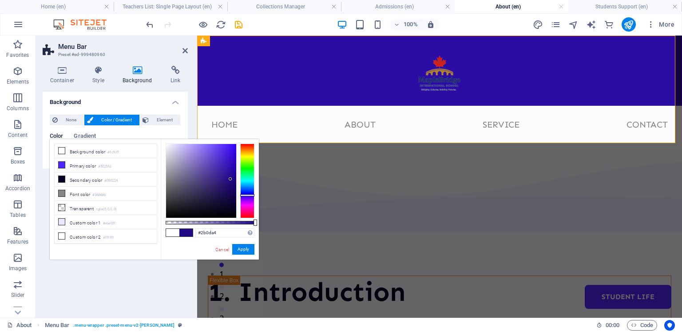
click at [230, 170] on div at bounding box center [201, 181] width 70 height 74
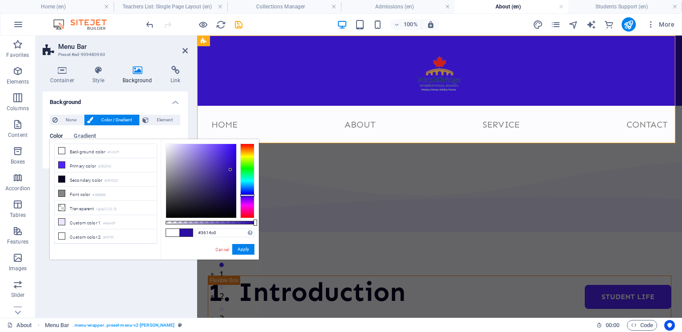
click at [229, 162] on div at bounding box center [201, 181] width 70 height 74
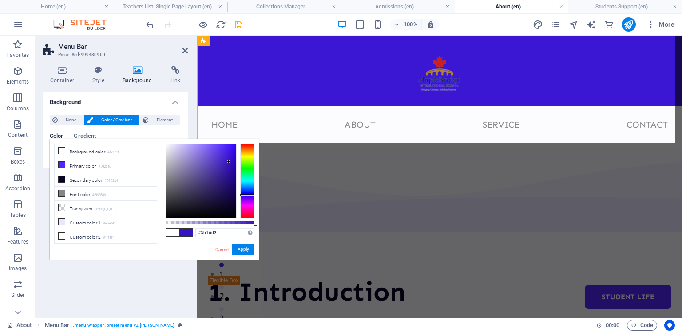
click at [229, 156] on div at bounding box center [201, 181] width 70 height 74
click at [229, 148] on div at bounding box center [201, 181] width 70 height 74
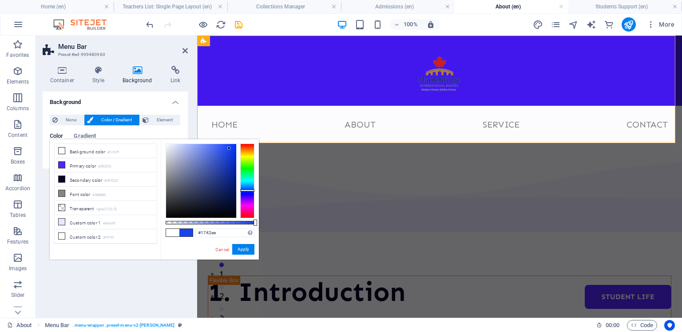
click at [250, 190] on div at bounding box center [247, 180] width 14 height 75
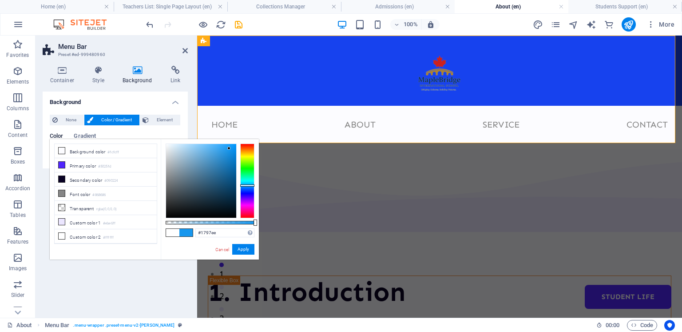
click at [243, 185] on div at bounding box center [247, 180] width 14 height 75
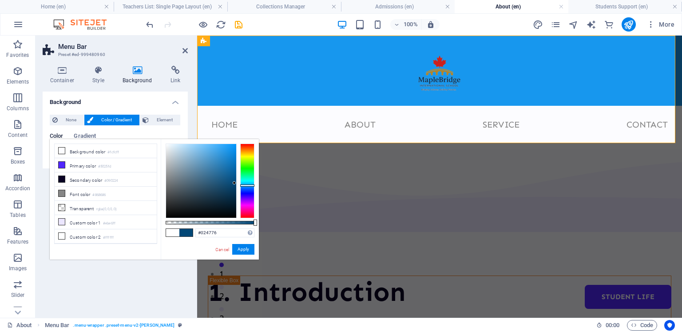
click at [234, 183] on div at bounding box center [201, 181] width 70 height 74
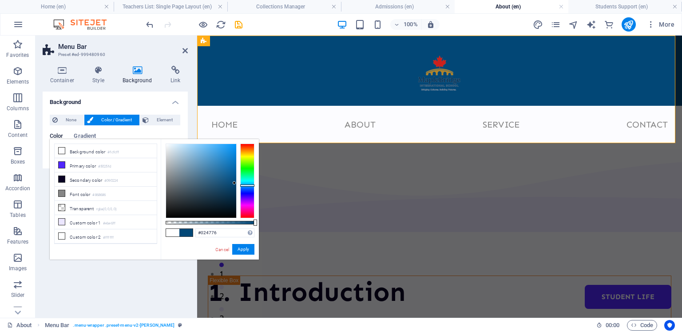
click at [234, 183] on div at bounding box center [234, 182] width 3 height 3
click at [228, 183] on div at bounding box center [201, 181] width 70 height 74
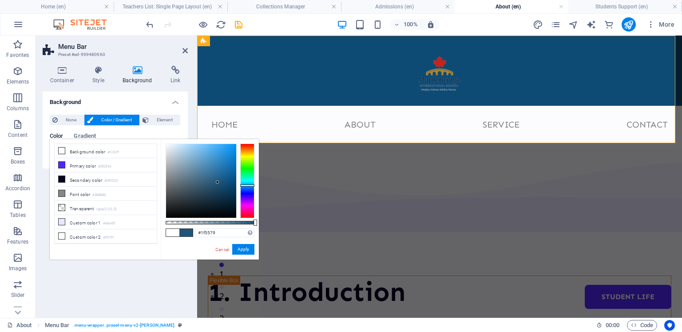
click at [218, 182] on div at bounding box center [201, 181] width 70 height 74
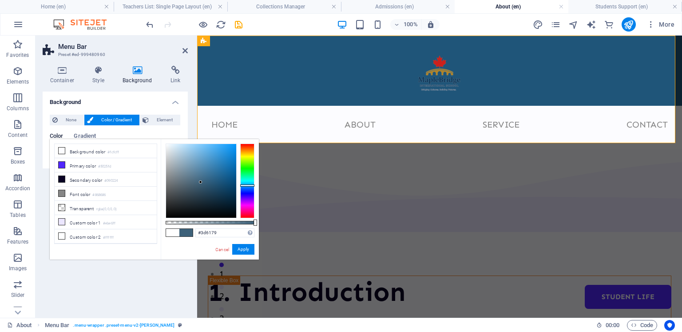
click at [201, 182] on div at bounding box center [201, 181] width 70 height 74
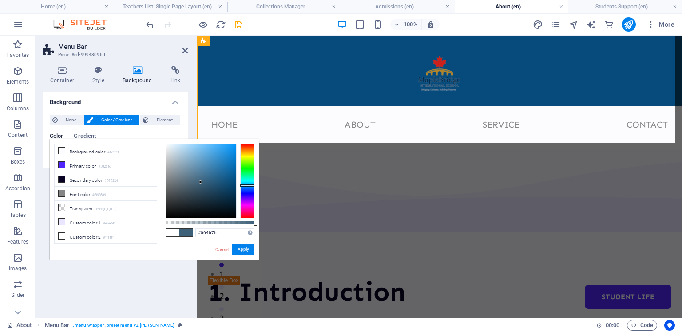
click at [233, 182] on div at bounding box center [201, 181] width 70 height 74
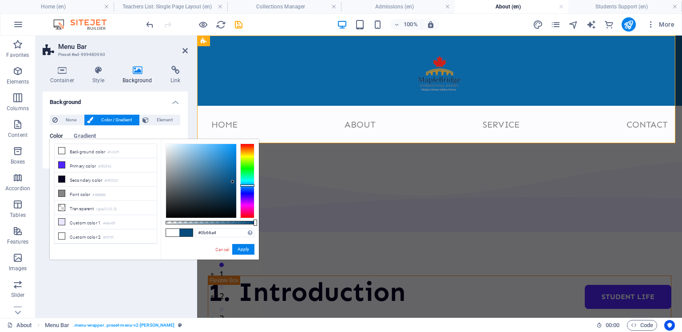
click at [231, 170] on div at bounding box center [201, 181] width 70 height 74
click at [167, 148] on div at bounding box center [201, 181] width 70 height 74
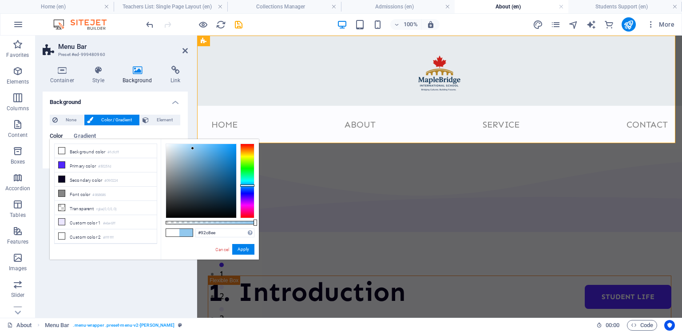
click at [193, 148] on div at bounding box center [201, 181] width 70 height 74
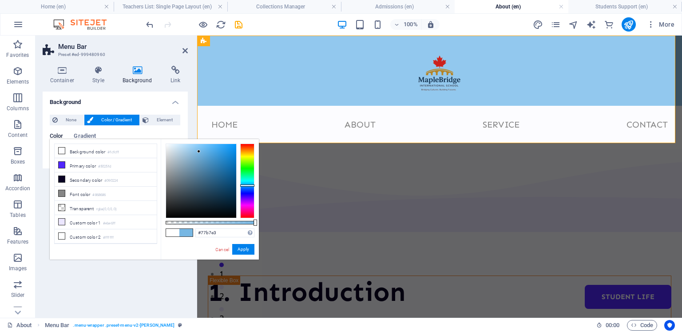
click at [199, 151] on div at bounding box center [201, 181] width 70 height 74
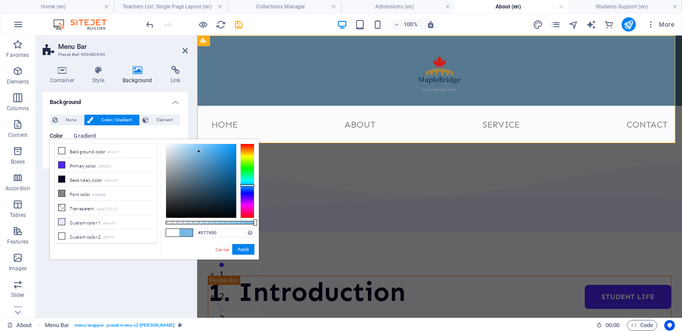
click at [194, 175] on div at bounding box center [201, 181] width 70 height 74
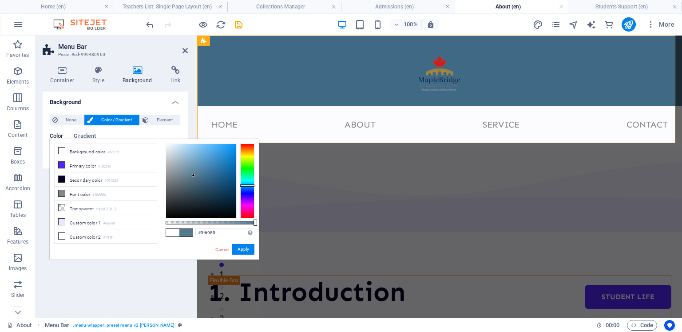
click at [202, 178] on div at bounding box center [201, 181] width 70 height 74
click at [204, 172] on div at bounding box center [201, 181] width 70 height 74
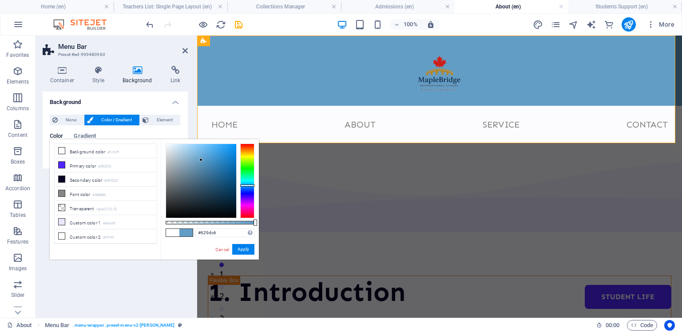
click at [201, 160] on div at bounding box center [201, 181] width 70 height 74
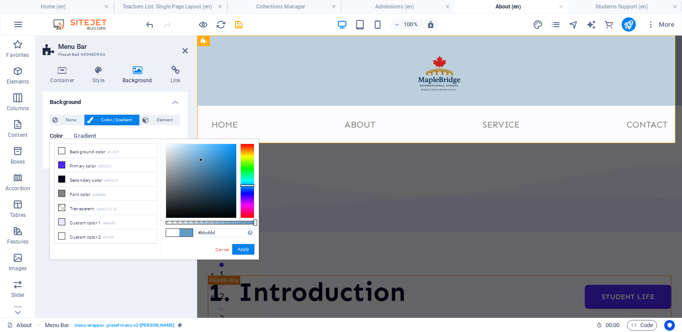
click at [176, 153] on div at bounding box center [201, 181] width 70 height 74
click at [167, 146] on div at bounding box center [201, 181] width 70 height 74
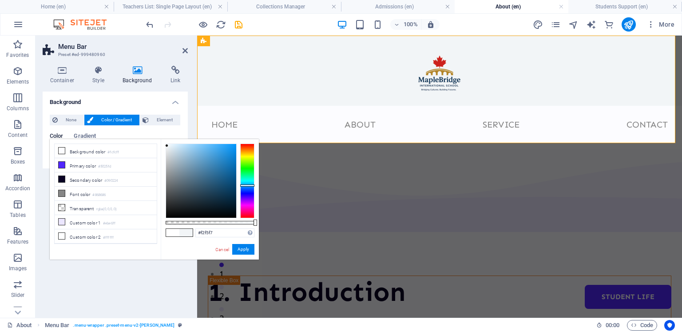
click at [167, 146] on div at bounding box center [166, 145] width 3 height 3
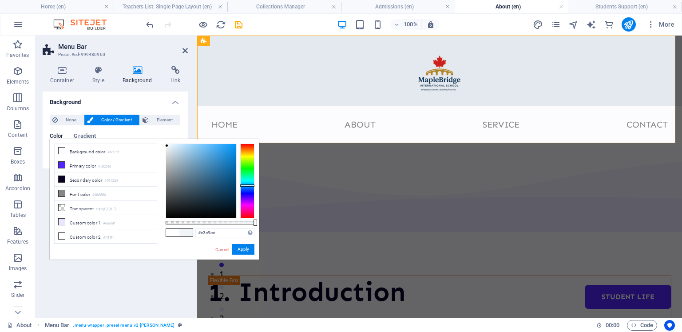
click at [169, 148] on div at bounding box center [201, 181] width 70 height 74
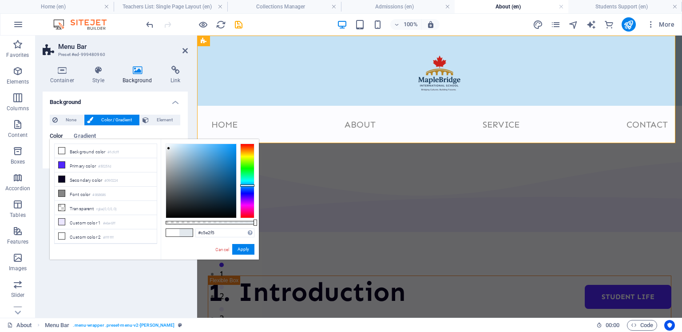
click at [179, 146] on div at bounding box center [201, 181] width 70 height 74
click at [187, 146] on div at bounding box center [201, 181] width 70 height 74
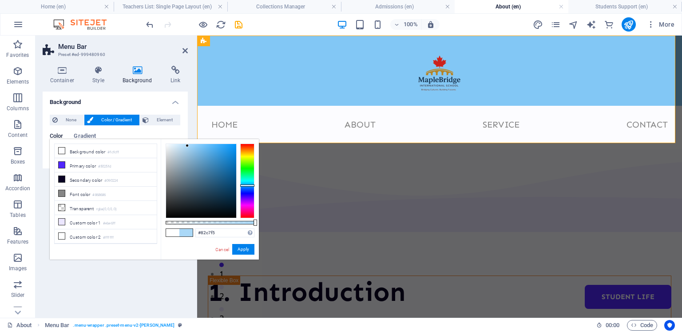
click at [198, 146] on div at bounding box center [201, 181] width 70 height 74
click at [198, 146] on div at bounding box center [198, 145] width 3 height 3
click at [206, 147] on div at bounding box center [201, 181] width 70 height 74
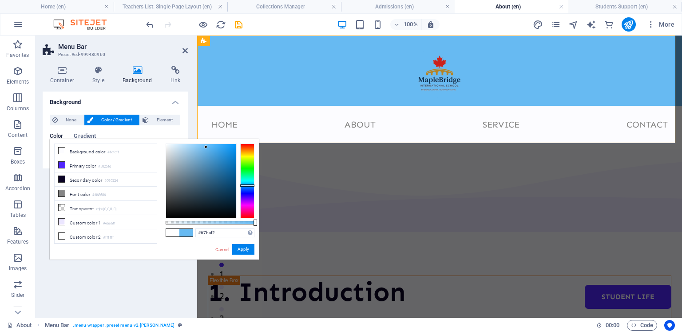
click at [206, 147] on div at bounding box center [205, 146] width 3 height 3
click at [214, 147] on div at bounding box center [201, 181] width 70 height 74
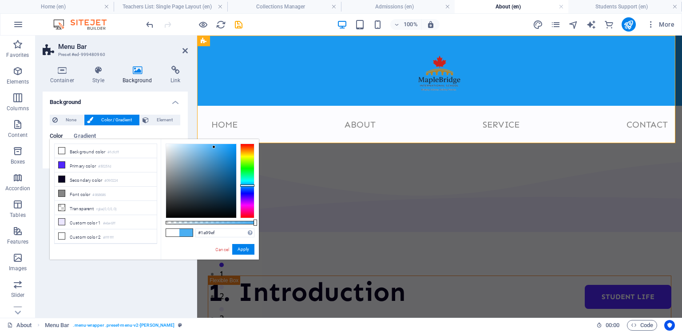
click at [228, 148] on div at bounding box center [201, 181] width 70 height 74
click at [228, 148] on div at bounding box center [227, 147] width 3 height 3
click at [233, 148] on div at bounding box center [201, 181] width 70 height 74
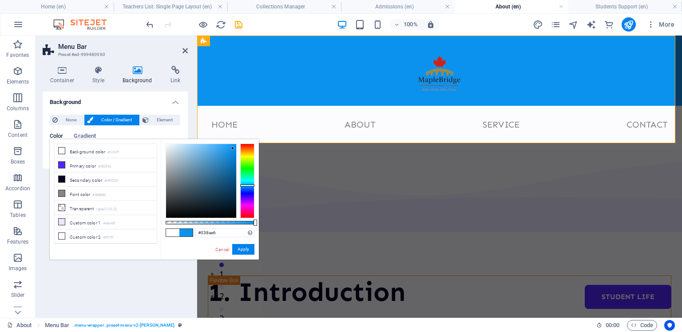
click at [235, 150] on div at bounding box center [201, 181] width 70 height 74
click at [235, 157] on div at bounding box center [201, 181] width 70 height 74
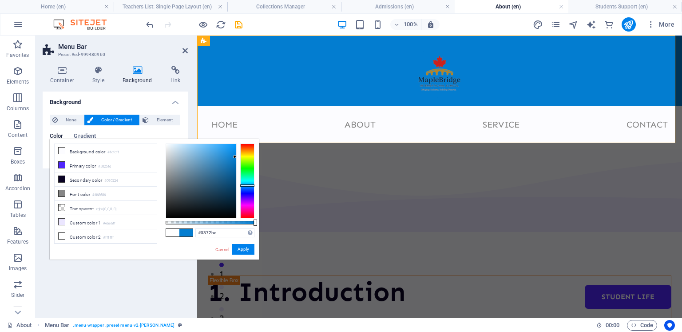
click at [235, 162] on div at bounding box center [201, 181] width 70 height 74
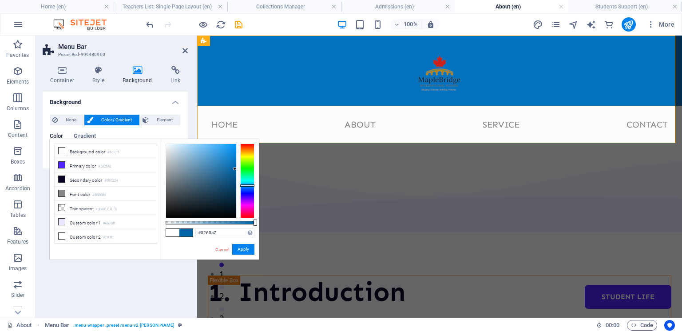
click at [235, 169] on div at bounding box center [201, 181] width 70 height 74
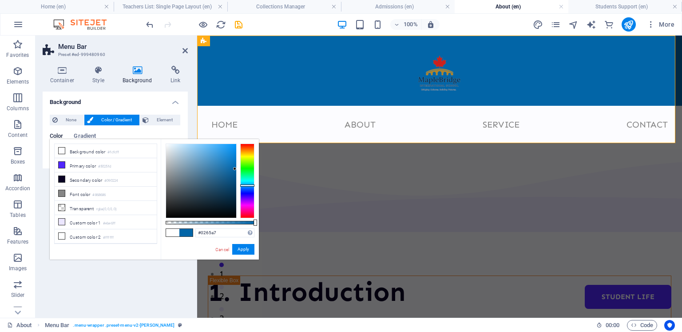
click at [235, 169] on div at bounding box center [234, 168] width 3 height 3
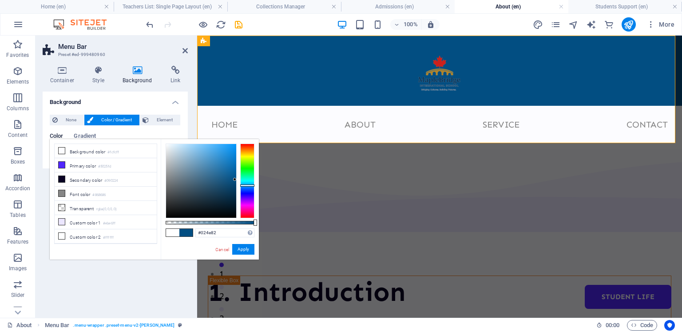
click at [235, 179] on div at bounding box center [201, 181] width 70 height 74
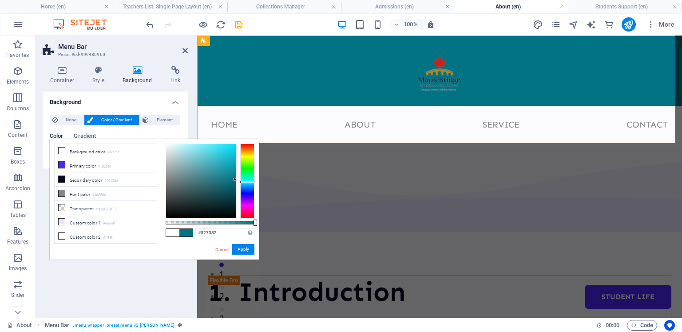
click at [249, 182] on div at bounding box center [247, 180] width 14 height 75
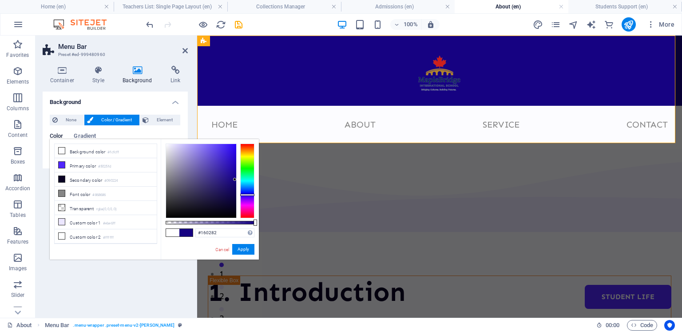
drag, startPoint x: 249, startPoint y: 182, endPoint x: 253, endPoint y: 194, distance: 13.5
click at [253, 194] on div at bounding box center [247, 195] width 14 height 2
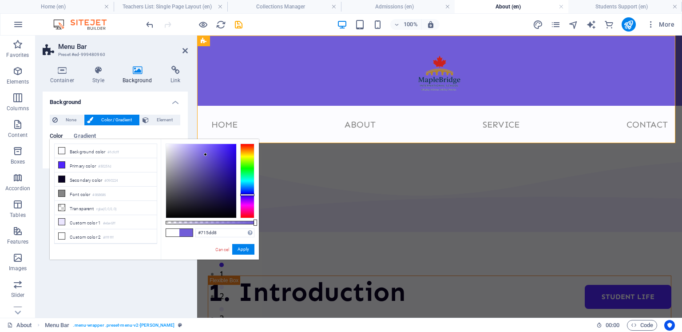
drag, startPoint x: 234, startPoint y: 178, endPoint x: 206, endPoint y: 154, distance: 37.2
click at [206, 154] on div at bounding box center [205, 154] width 3 height 3
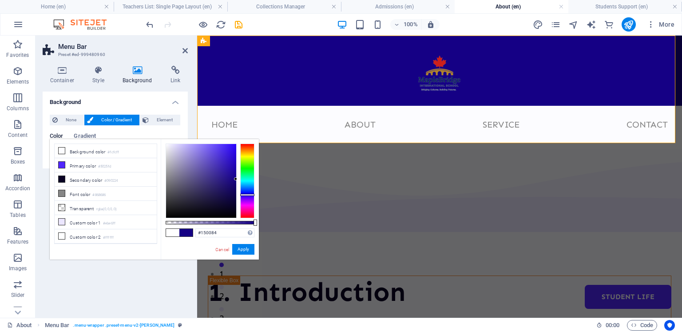
drag, startPoint x: 205, startPoint y: 154, endPoint x: 241, endPoint y: 179, distance: 44.3
click at [241, 179] on div at bounding box center [210, 180] width 89 height 75
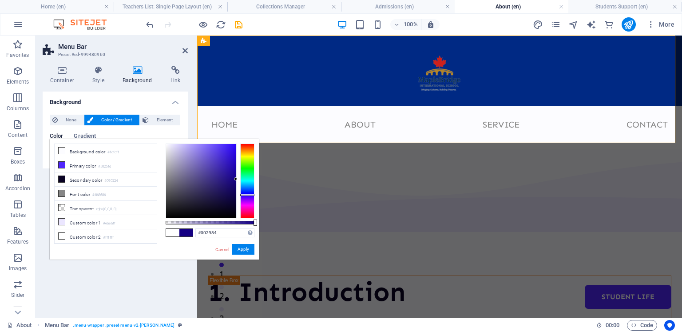
click at [249, 189] on div at bounding box center [247, 180] width 14 height 75
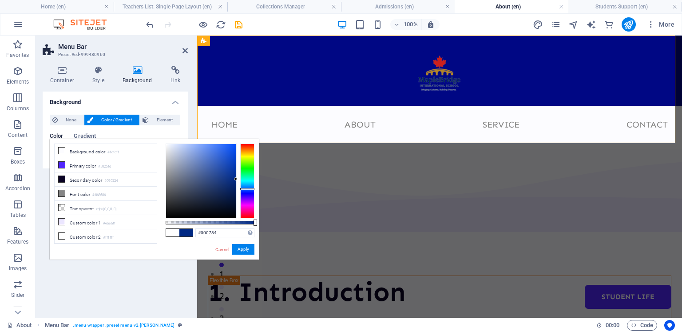
click at [249, 192] on div at bounding box center [247, 180] width 14 height 75
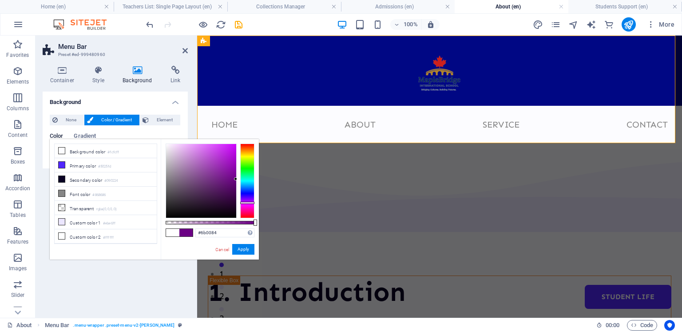
click at [251, 202] on div at bounding box center [247, 180] width 14 height 75
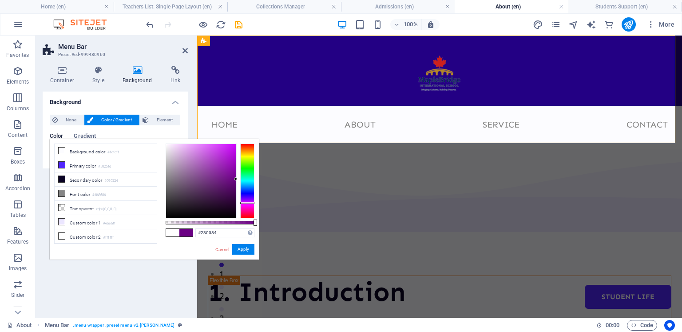
click at [249, 196] on div at bounding box center [247, 180] width 14 height 75
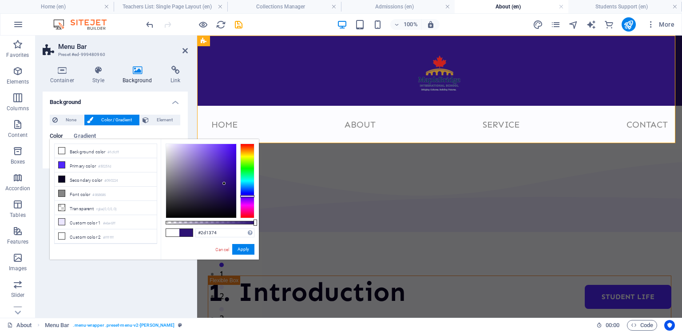
drag, startPoint x: 235, startPoint y: 176, endPoint x: 224, endPoint y: 183, distance: 13.2
click at [224, 183] on div at bounding box center [201, 181] width 70 height 74
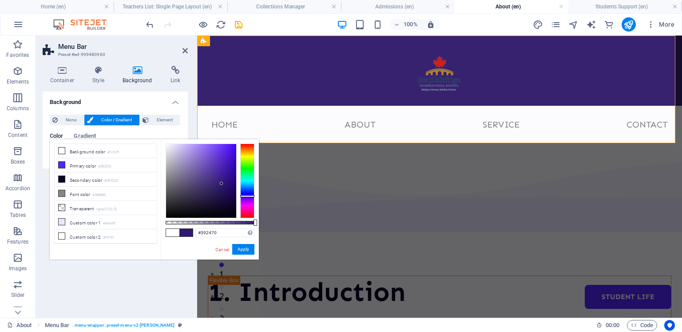
drag, startPoint x: 222, startPoint y: 183, endPoint x: 213, endPoint y: 185, distance: 8.5
click at [213, 185] on div at bounding box center [201, 181] width 70 height 74
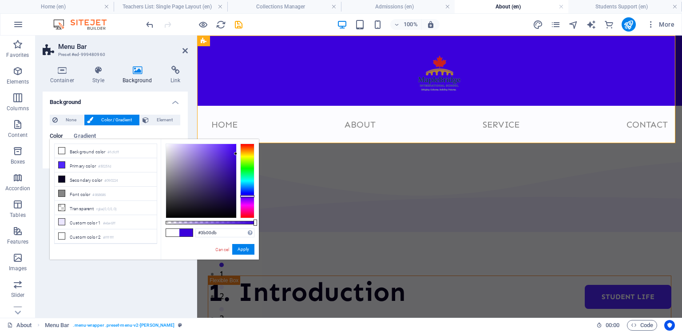
drag, startPoint x: 213, startPoint y: 185, endPoint x: 240, endPoint y: 154, distance: 40.9
click at [240, 154] on div at bounding box center [210, 180] width 89 height 75
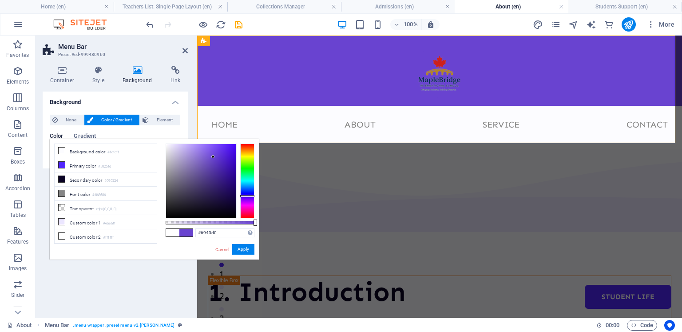
drag, startPoint x: 235, startPoint y: 151, endPoint x: 213, endPoint y: 157, distance: 22.8
click at [213, 157] on div at bounding box center [212, 156] width 3 height 3
click at [211, 157] on div at bounding box center [211, 156] width 3 height 3
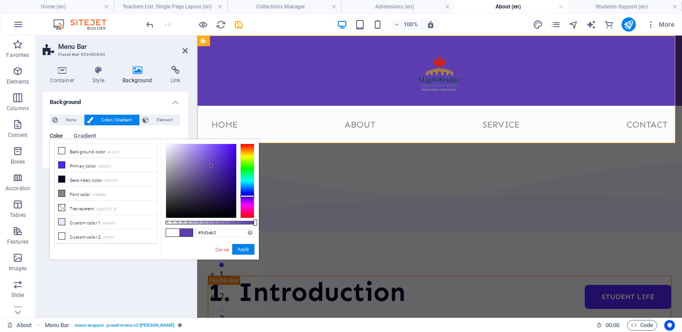
drag, startPoint x: 211, startPoint y: 157, endPoint x: 211, endPoint y: 166, distance: 8.9
click at [211, 166] on div at bounding box center [211, 165] width 3 height 3
click at [212, 167] on div at bounding box center [211, 166] width 3 height 3
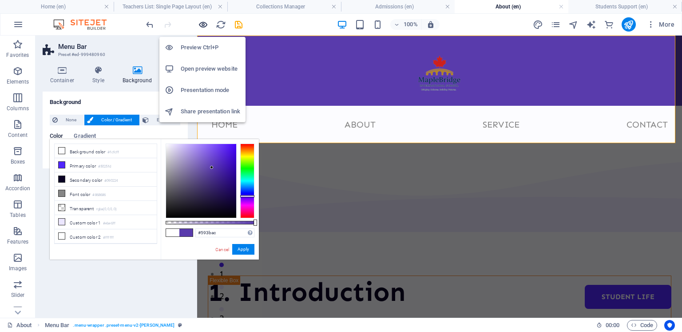
click at [203, 21] on icon "button" at bounding box center [203, 25] width 10 height 10
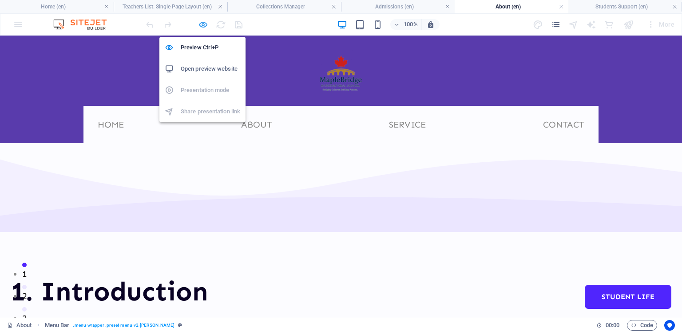
click at [203, 21] on icon "button" at bounding box center [203, 25] width 10 height 10
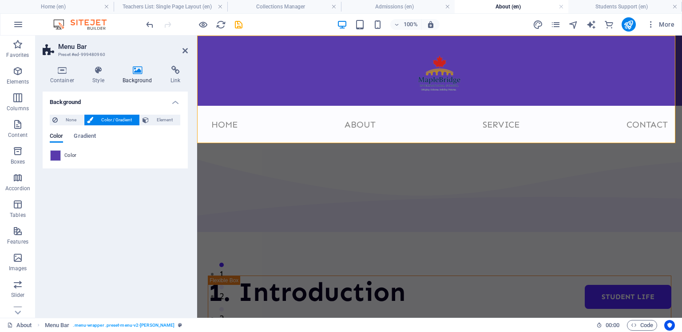
click at [136, 70] on icon at bounding box center [137, 70] width 44 height 9
click at [64, 153] on span "Color" at bounding box center [70, 155] width 12 height 7
click at [57, 154] on span at bounding box center [56, 155] width 10 height 10
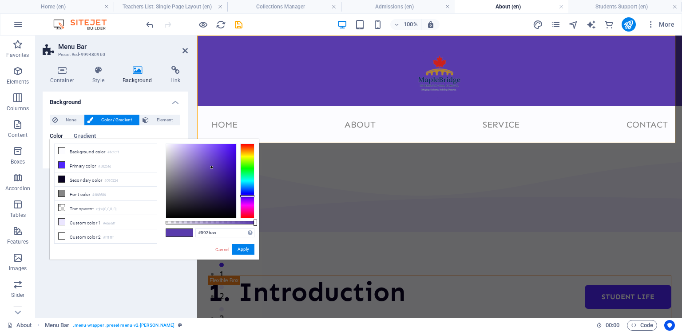
click at [57, 154] on li "Background color #fcfcff" at bounding box center [106, 151] width 102 height 14
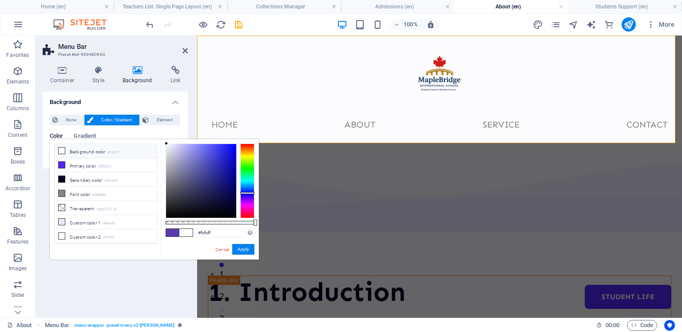
scroll to position [23, 0]
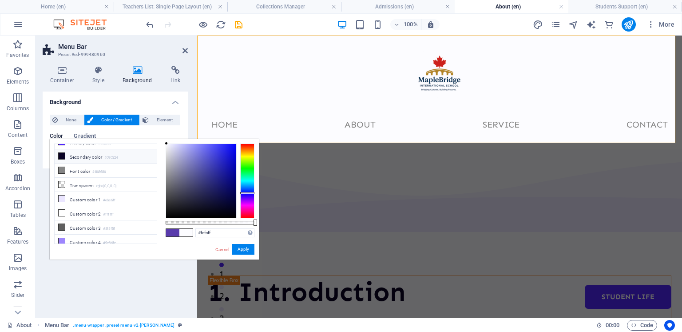
drag, startPoint x: 154, startPoint y: 235, endPoint x: 153, endPoint y: 149, distance: 85.7
click at [153, 149] on ul "Background color #fcfcff Primary color #5025fd Secondary color #090224 Font col…" at bounding box center [105, 193] width 103 height 100
drag, startPoint x: 157, startPoint y: 164, endPoint x: 157, endPoint y: 149, distance: 15.1
click at [157, 149] on div "less Background color #fcfcff Primary color #5025fd Secondary color #090224 Fon…" at bounding box center [154, 199] width 209 height 120
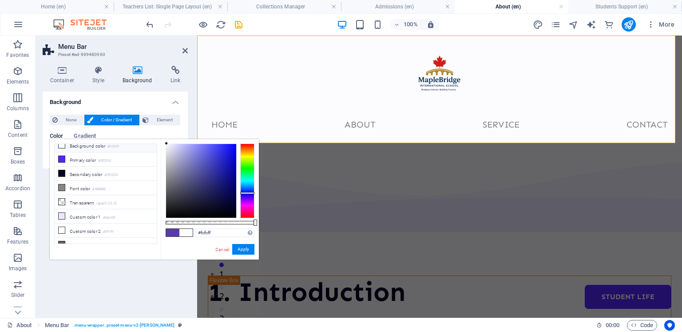
scroll to position [0, 0]
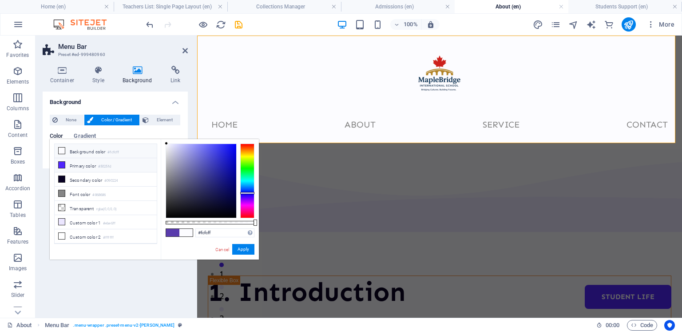
click at [120, 166] on li "Primary color #5025fd" at bounding box center [106, 165] width 102 height 14
type input "#5025fd"
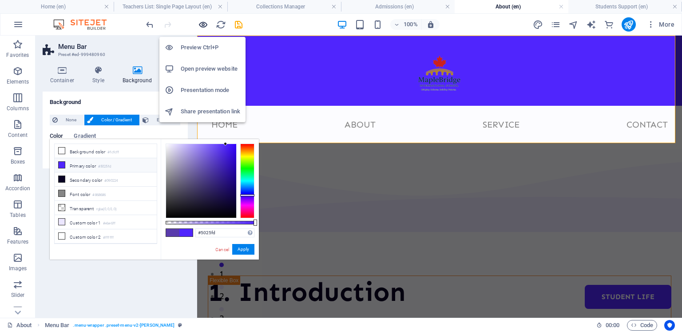
click at [202, 22] on icon "button" at bounding box center [203, 25] width 10 height 10
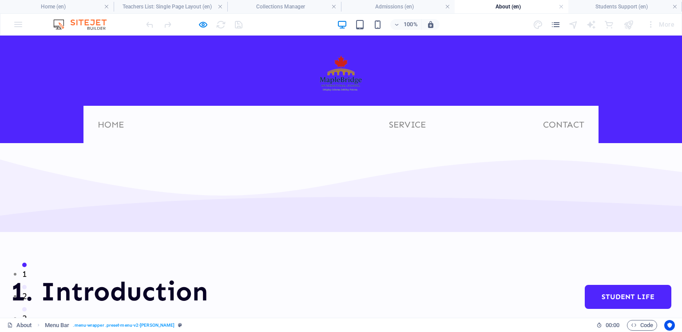
click at [264, 127] on link "About" at bounding box center [256, 124] width 45 height 23
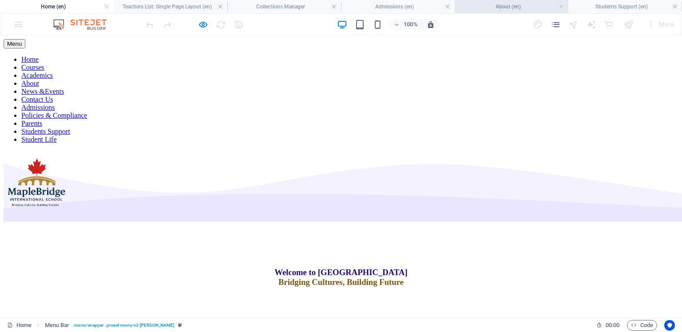
click at [492, 4] on h4 "About (en)" at bounding box center [512, 7] width 114 height 10
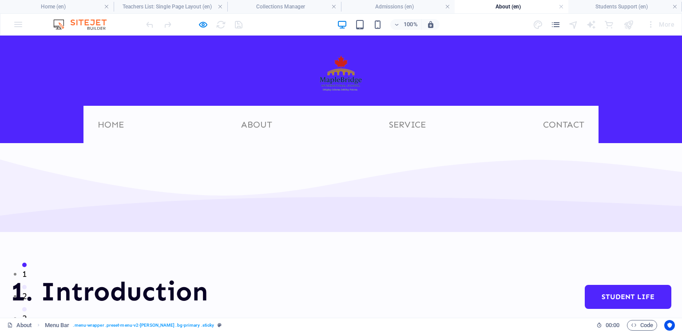
click at [452, 120] on ul "Home About Service Contact" at bounding box center [341, 124] width 501 height 23
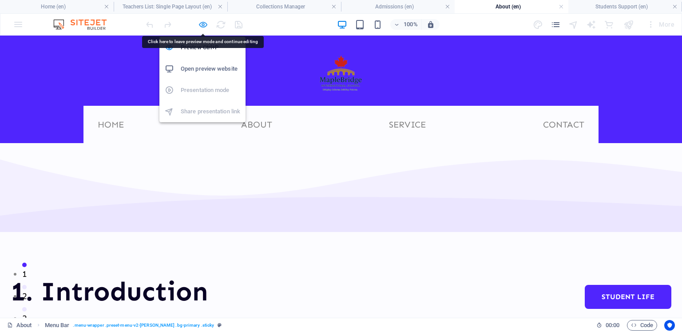
click at [206, 22] on icon "button" at bounding box center [203, 25] width 10 height 10
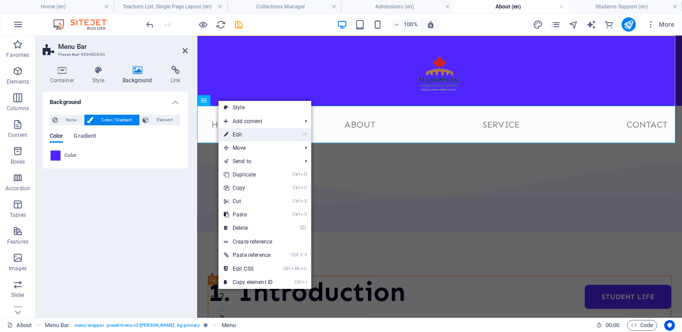
click at [238, 131] on link "⏎ Edit" at bounding box center [247, 134] width 59 height 13
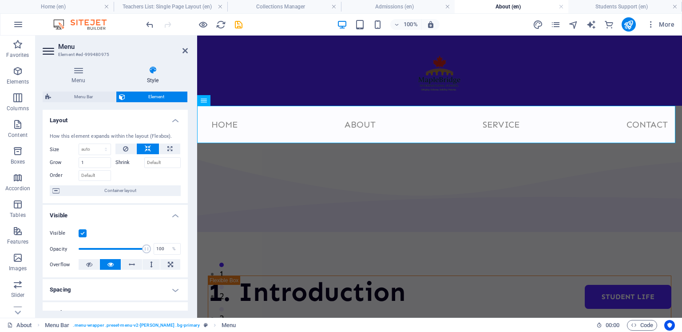
click at [154, 75] on h4 "Style" at bounding box center [153, 75] width 70 height 19
click at [152, 68] on icon at bounding box center [153, 70] width 70 height 9
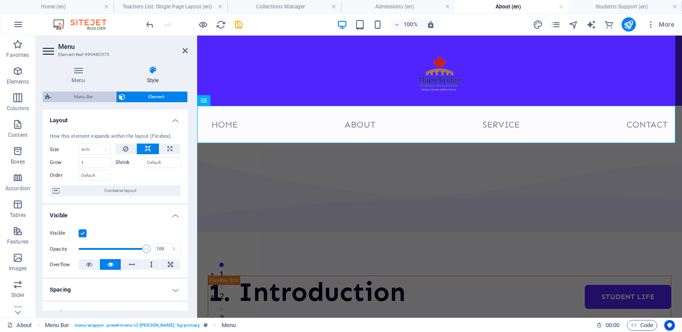
click at [75, 95] on span "Menu Bar" at bounding box center [83, 96] width 59 height 11
select select "rem"
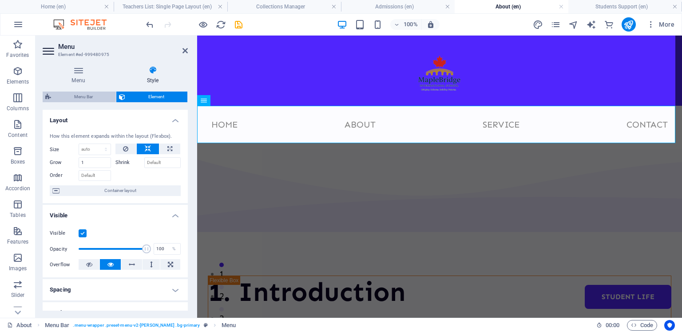
select select "rem"
select select "preset-menu-v2-loki"
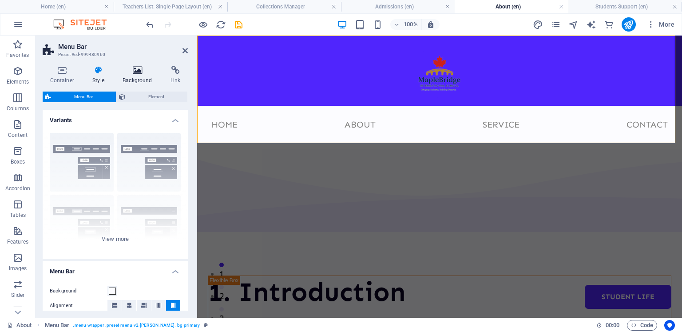
click at [147, 76] on h4 "Background" at bounding box center [139, 75] width 48 height 19
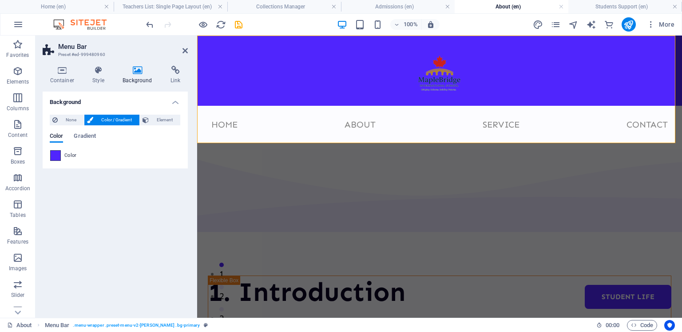
click at [56, 154] on span at bounding box center [56, 155] width 10 height 10
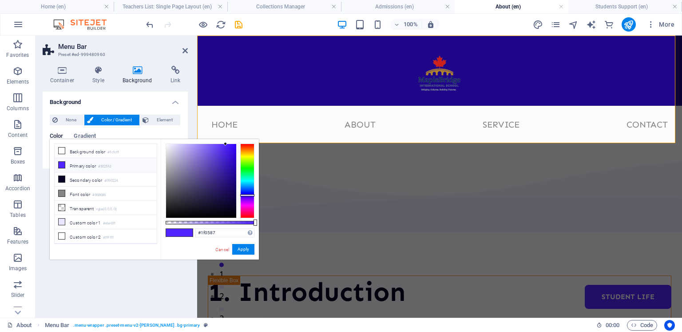
click at [233, 178] on div at bounding box center [201, 181] width 70 height 74
click at [62, 164] on icon at bounding box center [62, 165] width 6 height 6
type input "#5025fd"
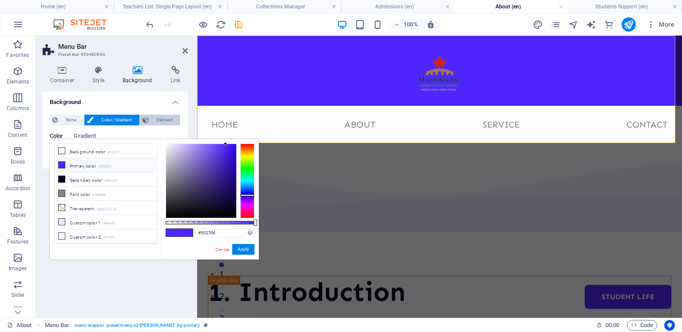
click at [163, 118] on span "Element" at bounding box center [164, 120] width 26 height 11
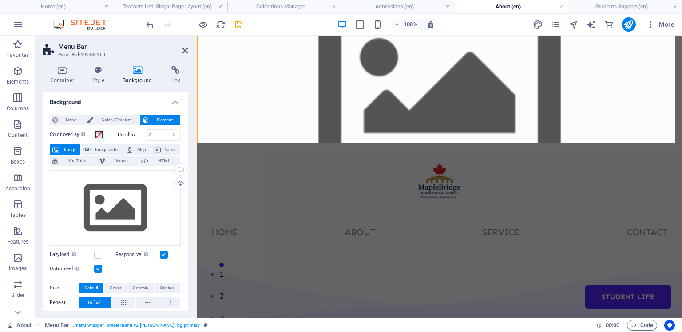
click at [163, 118] on span "Element" at bounding box center [164, 120] width 26 height 11
click at [123, 119] on span "Color / Gradient" at bounding box center [116, 120] width 41 height 11
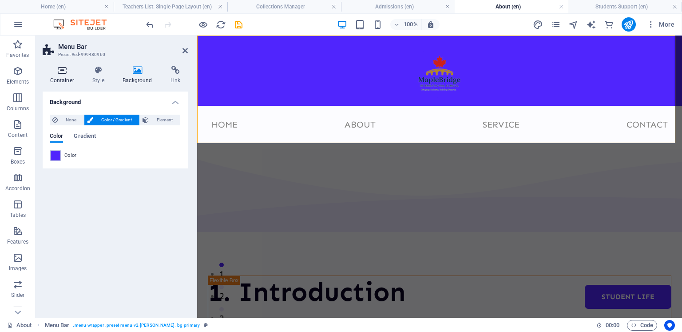
click at [63, 75] on h4 "Container" at bounding box center [64, 75] width 43 height 19
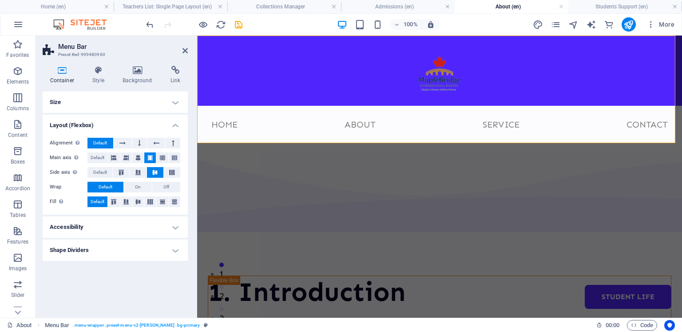
click at [63, 75] on h4 "Container" at bounding box center [64, 75] width 43 height 19
click at [95, 76] on h4 "Style" at bounding box center [100, 75] width 30 height 19
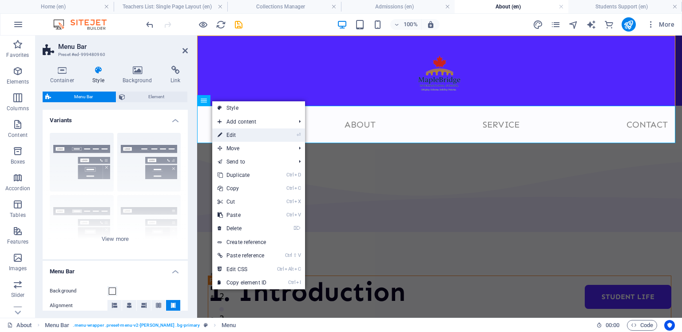
click at [231, 133] on link "⏎ Edit" at bounding box center [241, 134] width 59 height 13
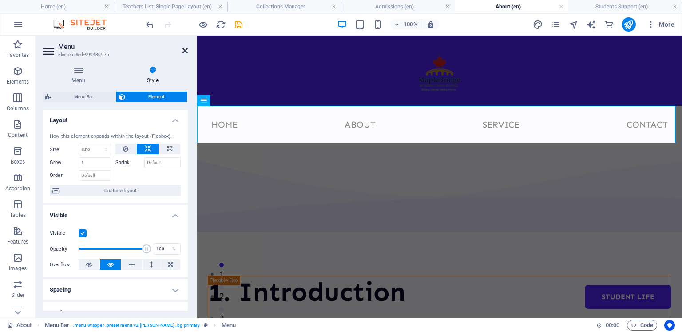
click at [182, 52] on icon at bounding box center [184, 50] width 5 height 7
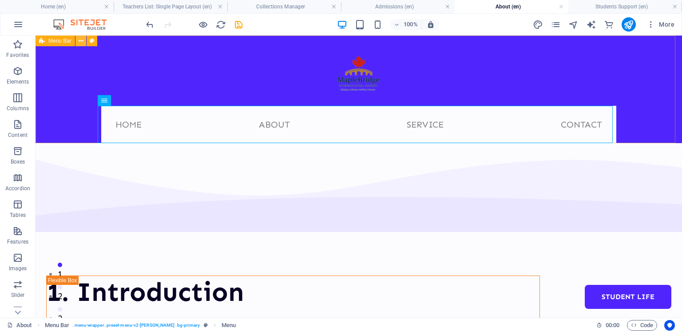
click at [80, 41] on icon at bounding box center [81, 40] width 5 height 9
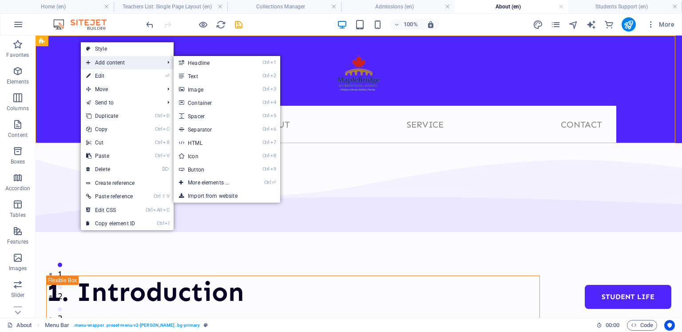
click at [99, 61] on span "Add content" at bounding box center [120, 62] width 79 height 13
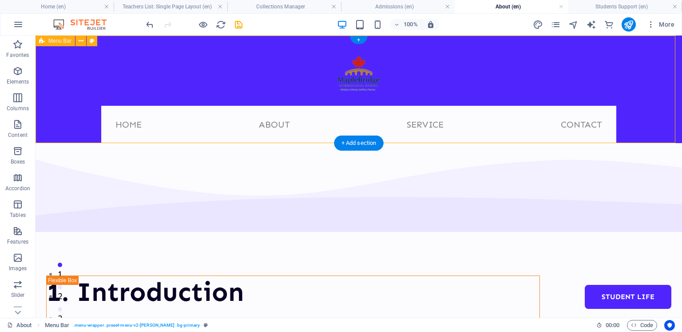
click at [53, 49] on div "Menu Home About Service Contact" at bounding box center [359, 89] width 646 height 107
click at [51, 40] on span "Menu Bar" at bounding box center [59, 40] width 23 height 5
select select "rem"
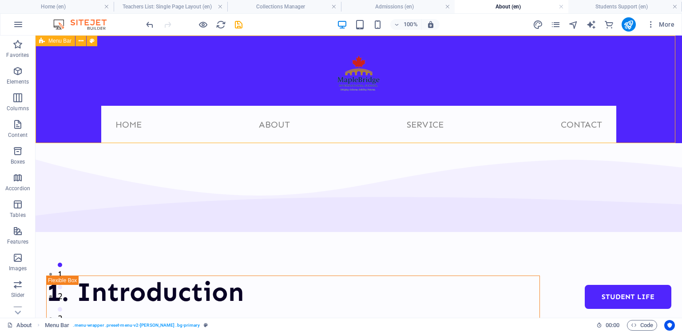
select select "rem"
select select "preset-menu-v2-loki"
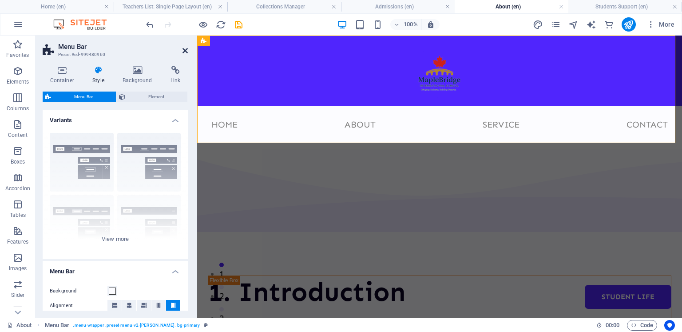
click at [186, 47] on icon at bounding box center [184, 50] width 5 height 7
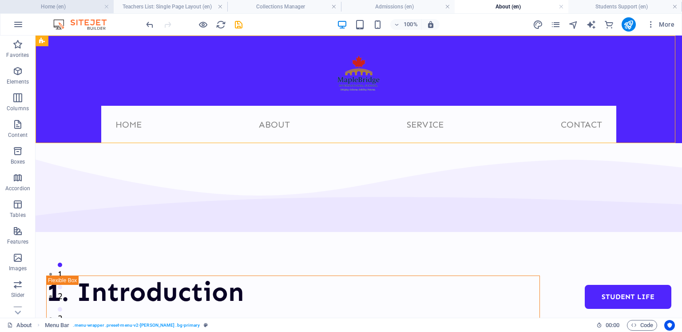
click at [55, 4] on h4 "Home (en)" at bounding box center [57, 7] width 114 height 10
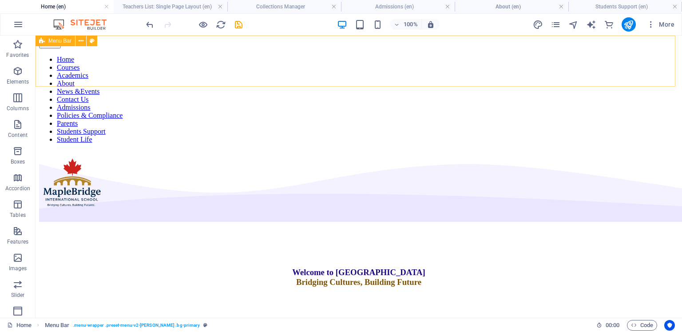
click at [43, 40] on icon at bounding box center [42, 41] width 6 height 11
select select "header"
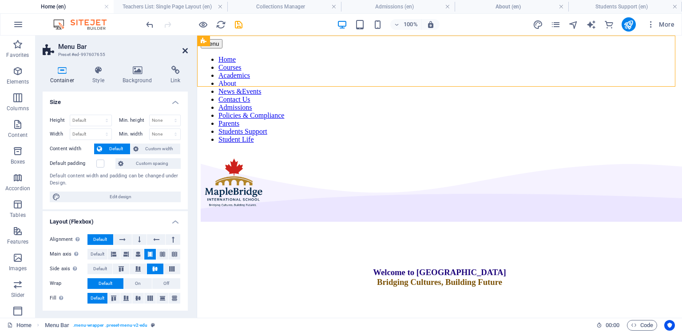
click at [184, 48] on icon at bounding box center [184, 50] width 5 height 7
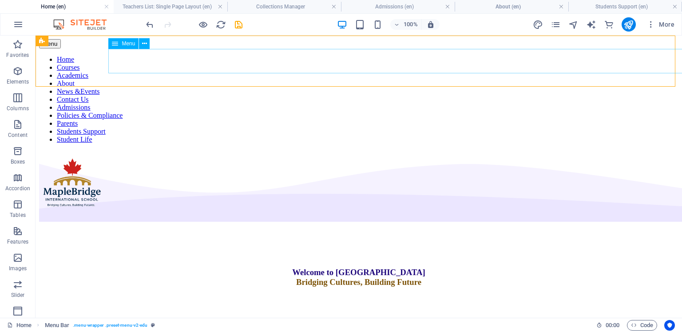
click at [118, 45] on icon at bounding box center [115, 43] width 6 height 11
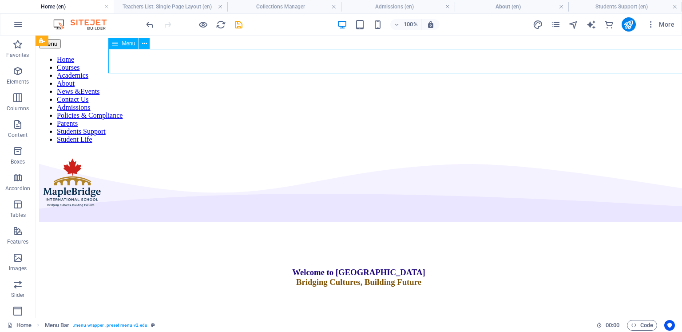
click at [118, 45] on icon at bounding box center [115, 43] width 6 height 11
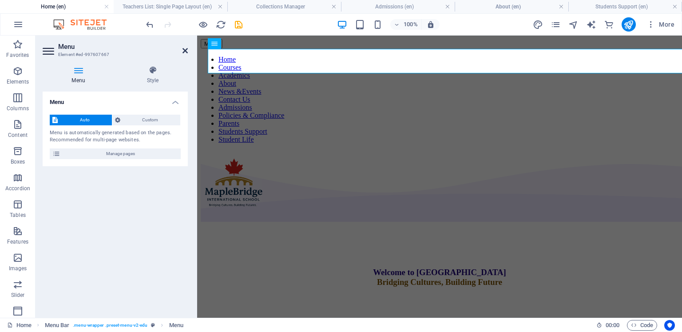
click at [184, 49] on icon at bounding box center [184, 50] width 5 height 7
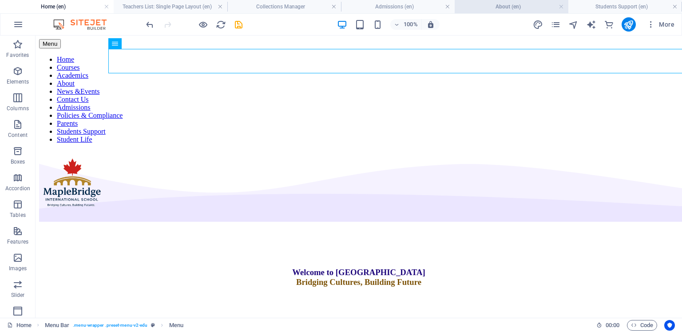
click at [467, 6] on h4 "About (en)" at bounding box center [512, 7] width 114 height 10
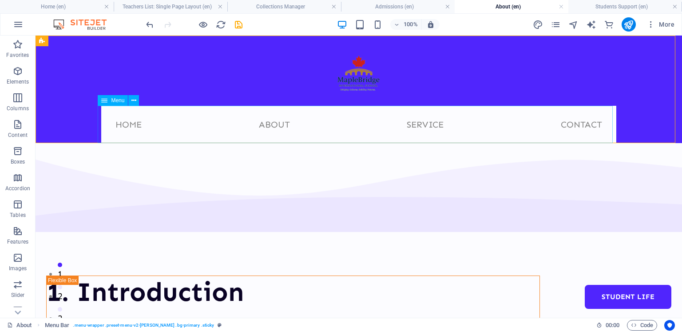
click at [107, 100] on icon at bounding box center [104, 100] width 6 height 11
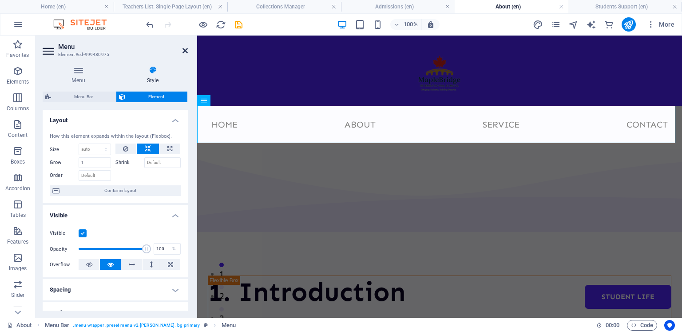
click at [185, 50] on icon at bounding box center [184, 50] width 5 height 7
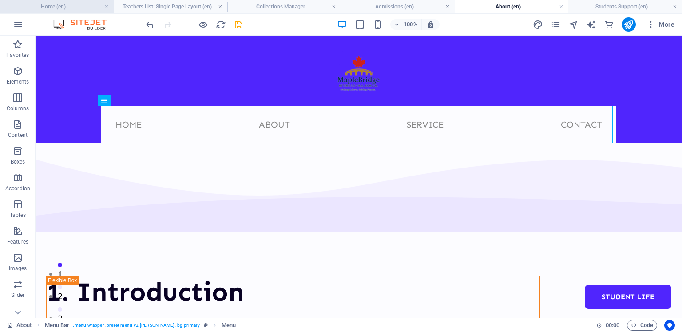
click at [35, 9] on h4 "Home (en)" at bounding box center [57, 7] width 114 height 10
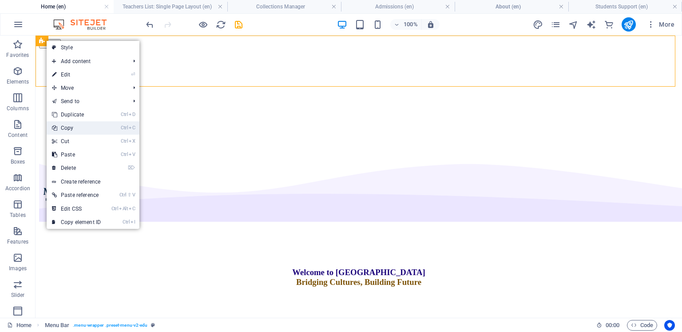
click at [75, 127] on link "Ctrl C Copy" at bounding box center [76, 127] width 59 height 13
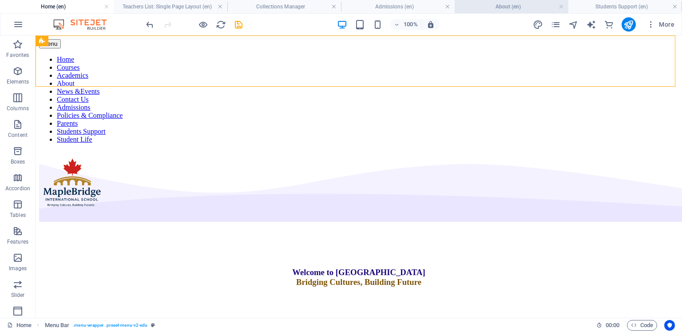
click at [479, 7] on h4 "About (en)" at bounding box center [512, 7] width 114 height 10
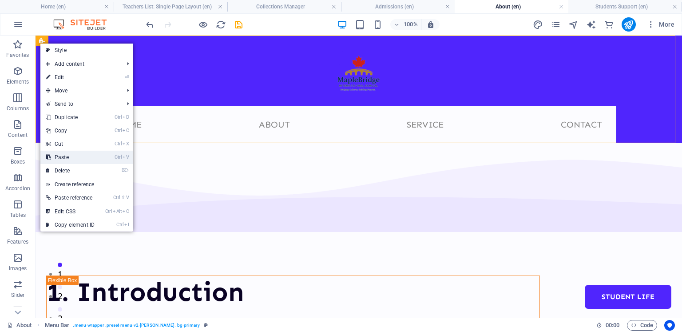
click at [69, 154] on link "Ctrl V Paste" at bounding box center [69, 156] width 59 height 13
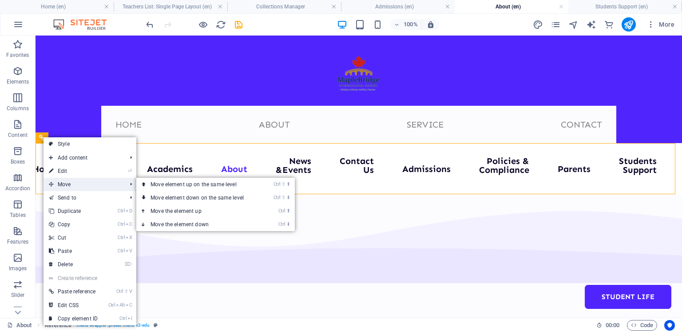
click at [71, 182] on span "Move" at bounding box center [83, 184] width 79 height 13
click at [176, 210] on link "Ctrl ⬆ Move the element up" at bounding box center [198, 210] width 125 height 13
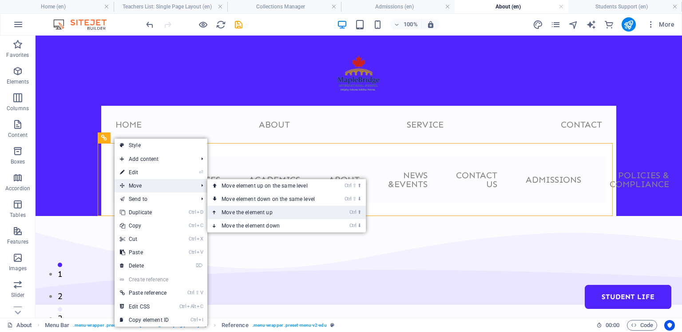
click at [237, 213] on link "Ctrl ⬆ Move the element up" at bounding box center [269, 212] width 125 height 13
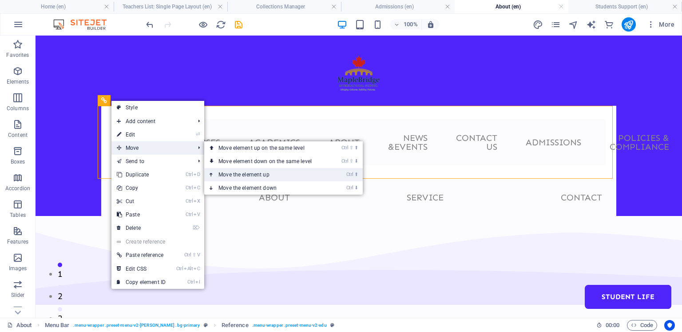
click at [237, 173] on link "Ctrl ⬆ Move the element up" at bounding box center [266, 174] width 125 height 13
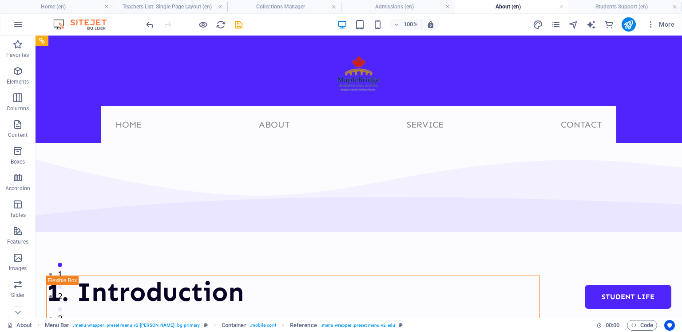
drag, startPoint x: 680, startPoint y: 49, endPoint x: 715, endPoint y: 57, distance: 36.5
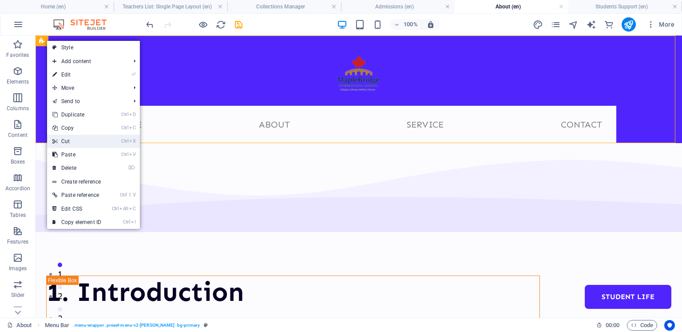
click at [79, 141] on link "Ctrl X Cut" at bounding box center [76, 141] width 59 height 13
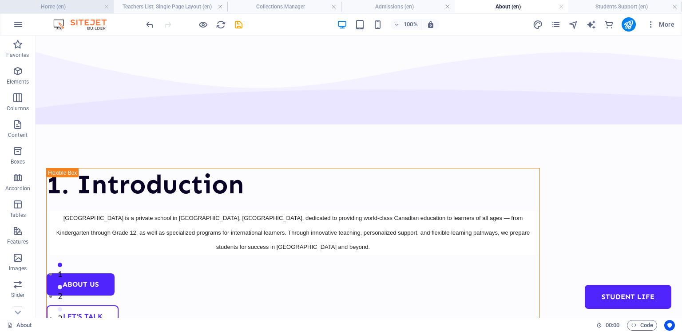
click at [59, 4] on h4 "Home (en)" at bounding box center [57, 7] width 114 height 10
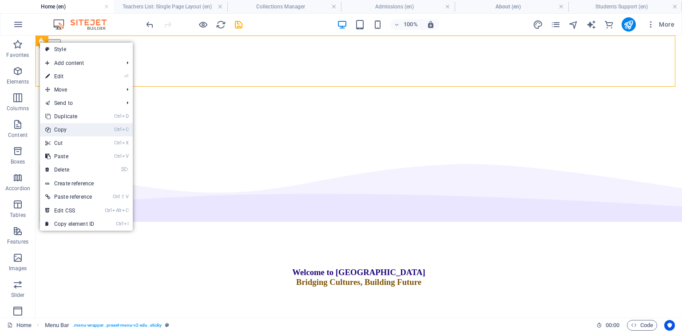
click at [76, 130] on link "Ctrl C Copy" at bounding box center [69, 129] width 59 height 13
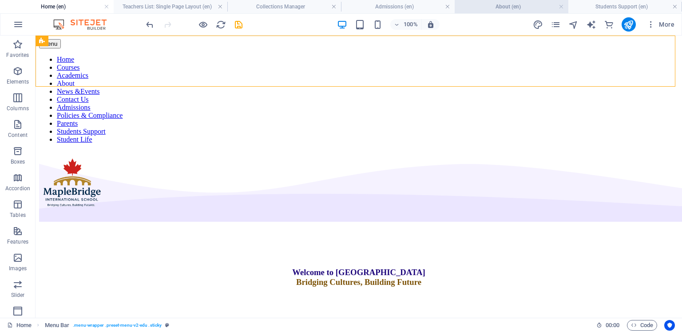
click at [527, 5] on h4 "About (en)" at bounding box center [512, 7] width 114 height 10
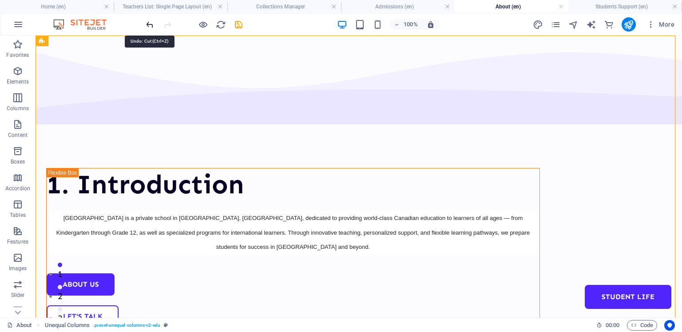
click at [150, 23] on icon "undo" at bounding box center [150, 25] width 10 height 10
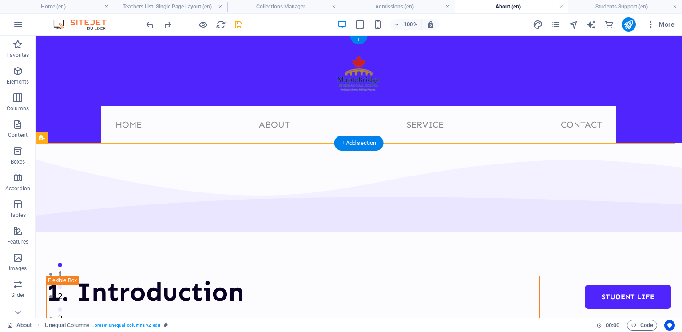
click at [360, 36] on div "+" at bounding box center [358, 40] width 17 height 8
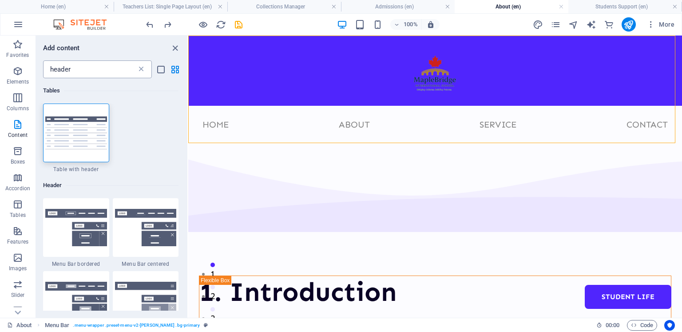
click at [142, 70] on icon at bounding box center [141, 69] width 9 height 9
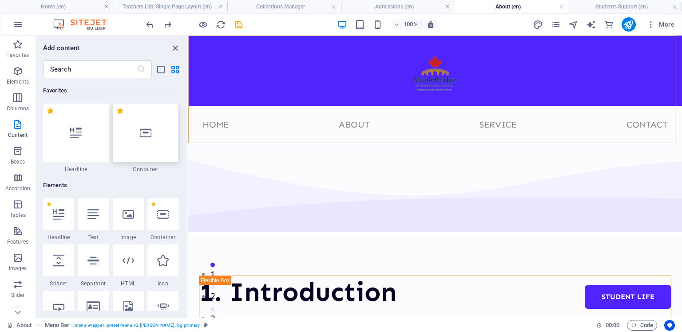
click at [149, 116] on div at bounding box center [146, 132] width 66 height 59
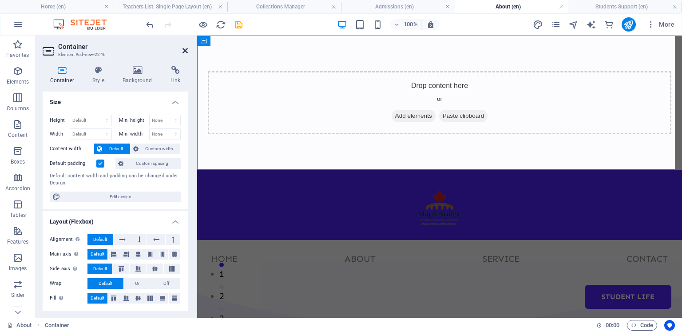
click at [185, 48] on icon at bounding box center [184, 50] width 5 height 7
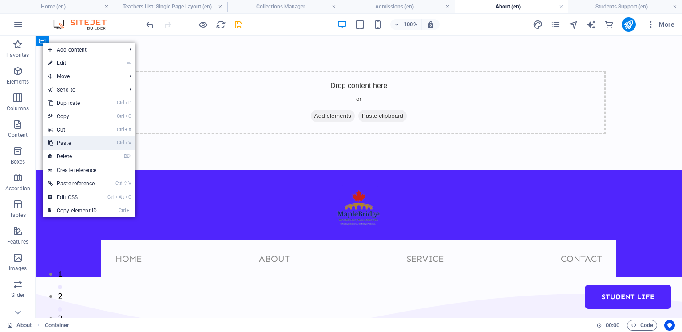
click at [73, 140] on link "Ctrl V Paste" at bounding box center [72, 142] width 59 height 13
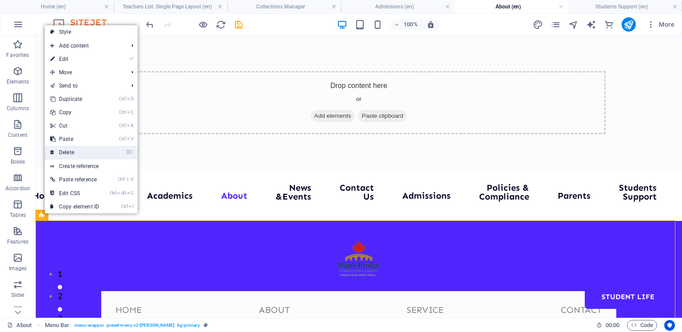
click at [61, 150] on link "⌦ Delete" at bounding box center [74, 152] width 59 height 13
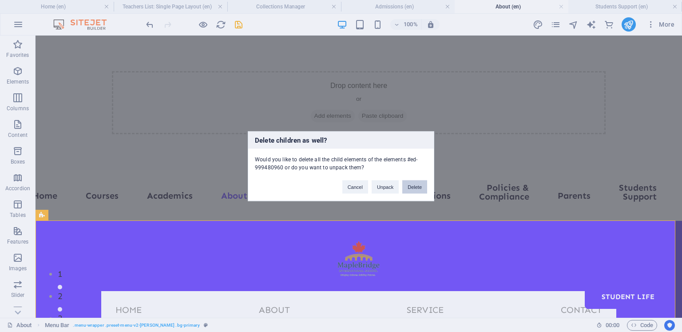
click at [415, 183] on button "Delete" at bounding box center [414, 186] width 25 height 13
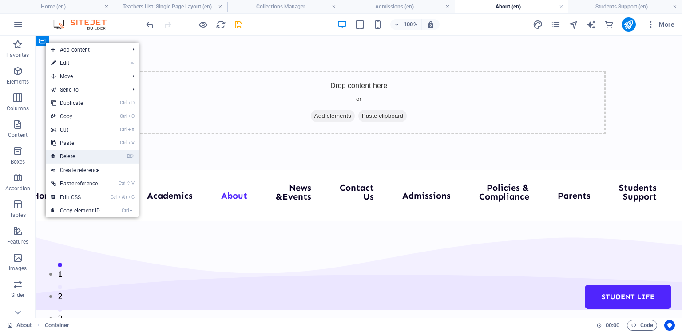
click at [77, 155] on link "⌦ Delete" at bounding box center [75, 156] width 59 height 13
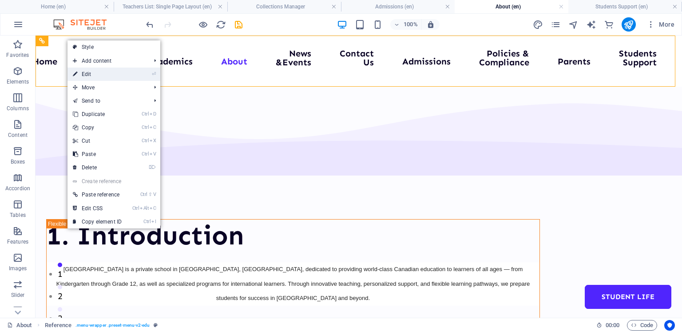
click at [91, 73] on link "⏎ Edit" at bounding box center [96, 73] width 59 height 13
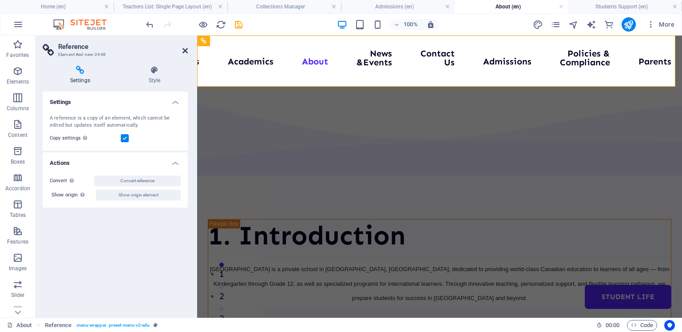
click at [186, 50] on icon at bounding box center [184, 50] width 5 height 7
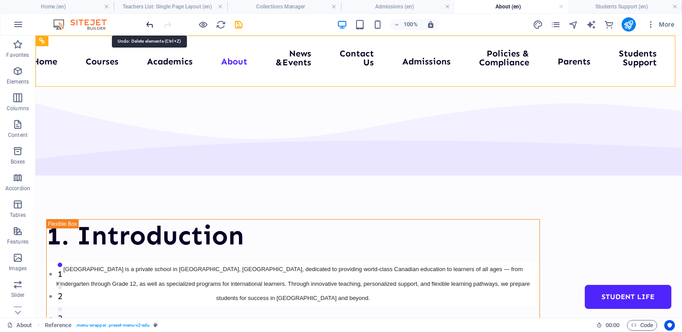
click at [150, 23] on icon "undo" at bounding box center [150, 25] width 10 height 10
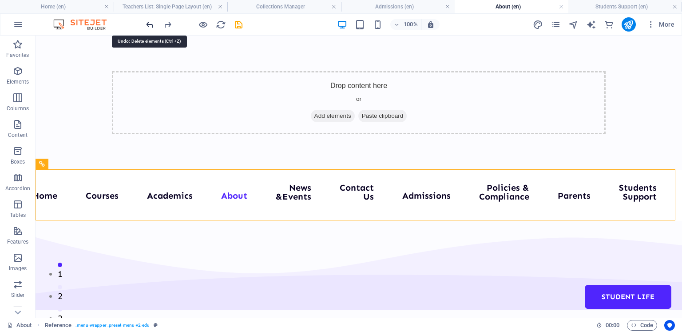
click at [150, 23] on icon "undo" at bounding box center [150, 25] width 10 height 10
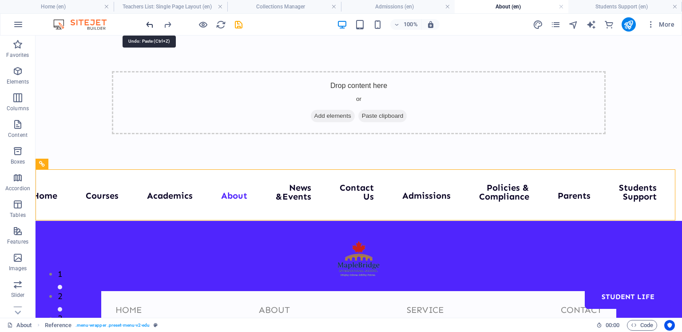
click at [150, 23] on icon "undo" at bounding box center [150, 25] width 10 height 10
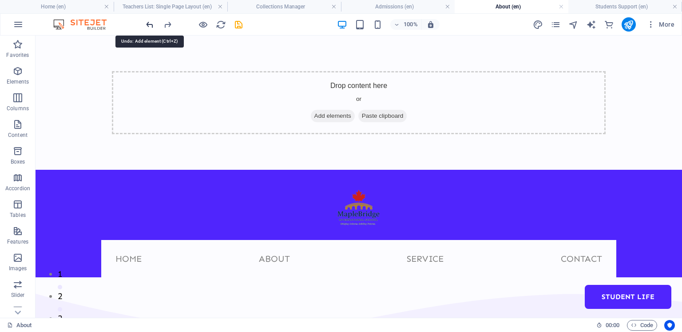
click at [150, 23] on icon "undo" at bounding box center [150, 25] width 10 height 10
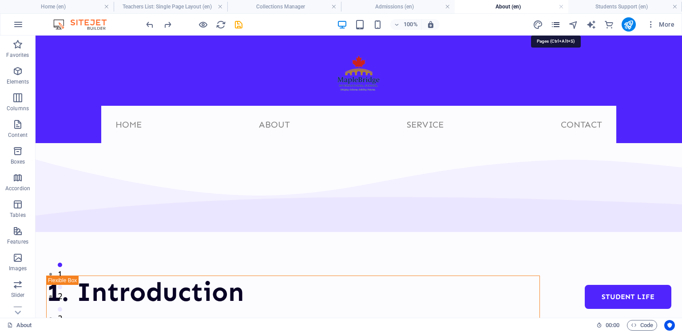
click at [557, 25] on icon "pages" at bounding box center [555, 25] width 10 height 10
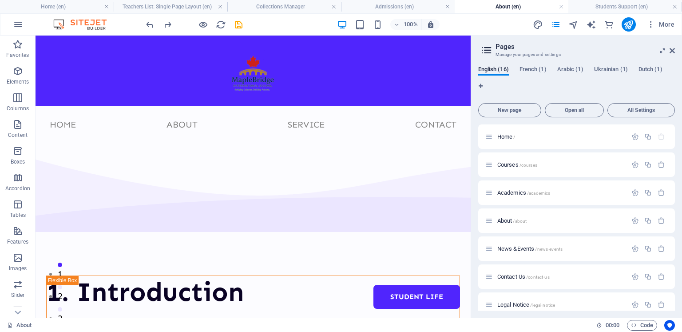
click at [487, 48] on icon at bounding box center [486, 50] width 13 height 12
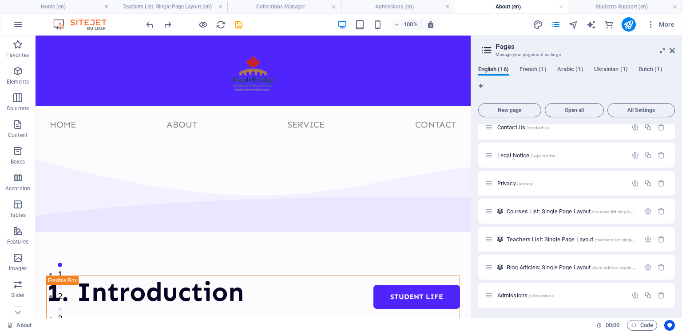
scroll to position [261, 0]
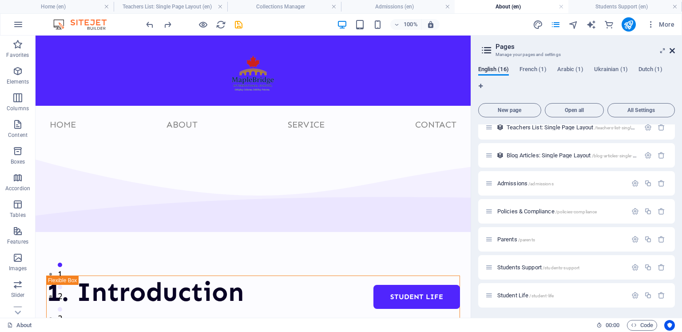
click at [671, 48] on icon at bounding box center [671, 50] width 5 height 7
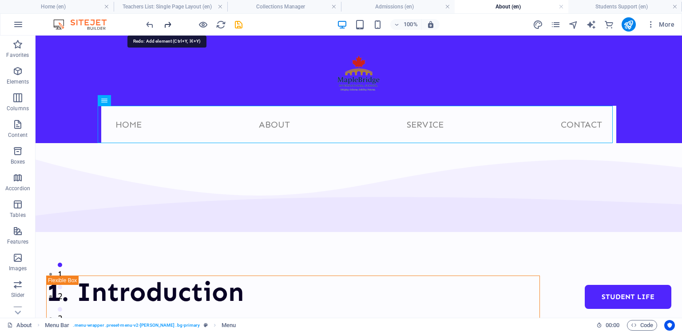
click at [168, 22] on icon "redo" at bounding box center [167, 25] width 10 height 10
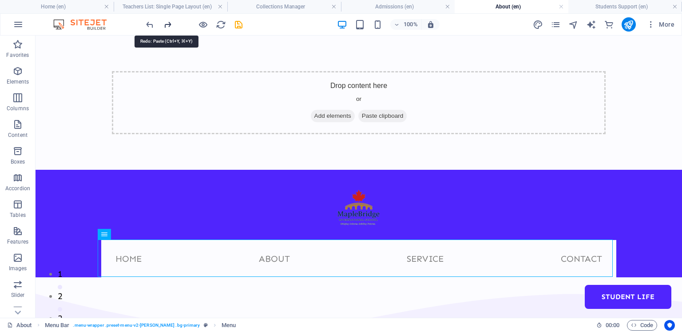
click at [168, 22] on icon "redo" at bounding box center [167, 25] width 10 height 10
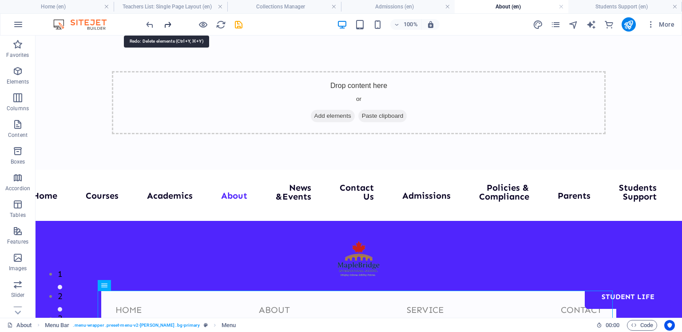
click at [168, 22] on icon "redo" at bounding box center [167, 25] width 10 height 10
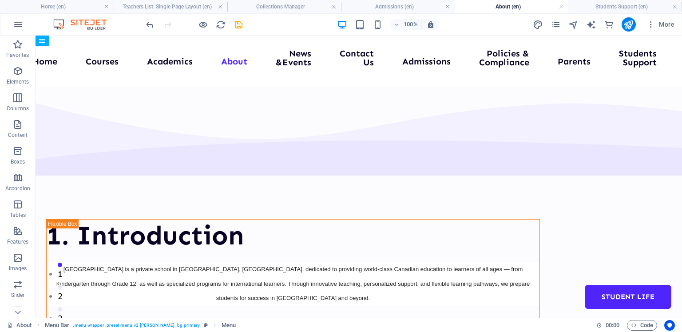
click at [168, 22] on div at bounding box center [193, 24] width 99 height 14
click at [237, 23] on icon "save" at bounding box center [238, 25] width 10 height 10
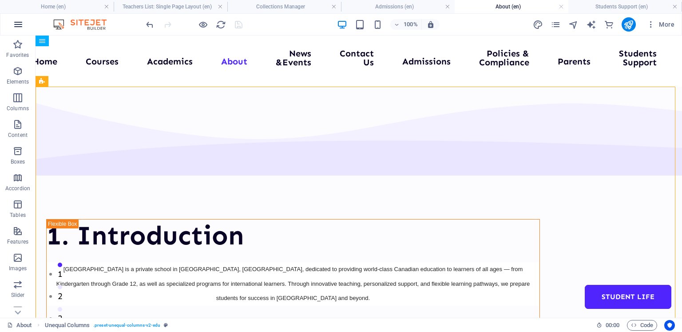
click at [16, 22] on icon "button" at bounding box center [18, 24] width 11 height 11
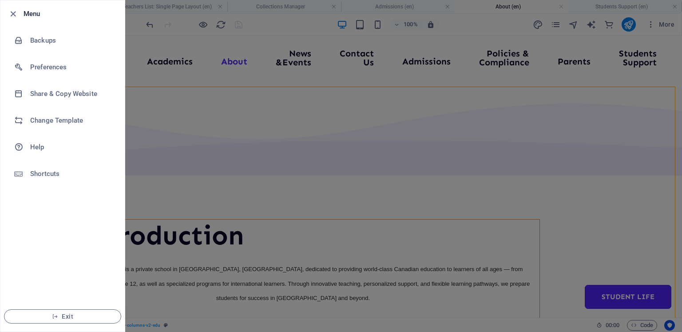
click at [16, 22] on li "Menu" at bounding box center [62, 13] width 124 height 27
click at [11, 12] on icon "button" at bounding box center [13, 14] width 10 height 10
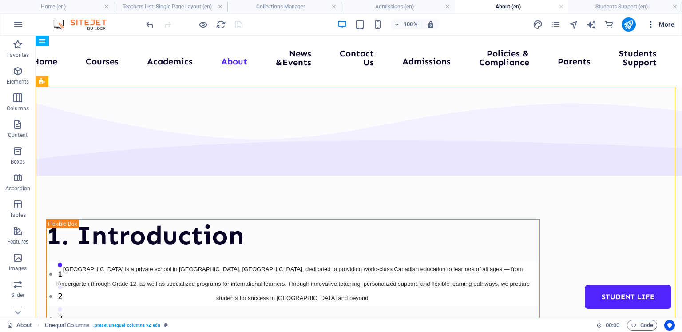
click at [669, 22] on span "More" at bounding box center [660, 24] width 28 height 9
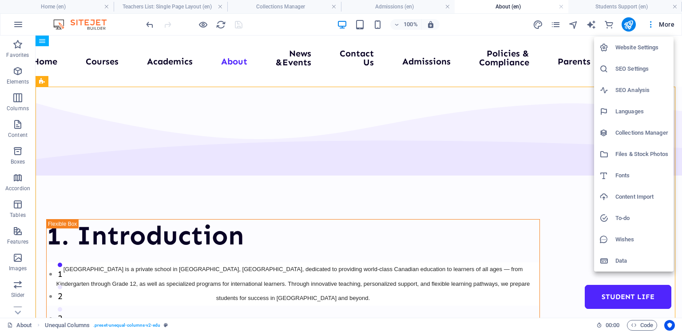
click at [646, 48] on h6 "Website Settings" at bounding box center [641, 47] width 53 height 11
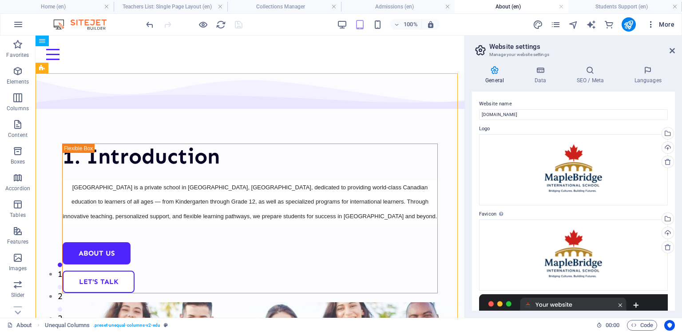
click at [669, 25] on span "More" at bounding box center [660, 24] width 28 height 9
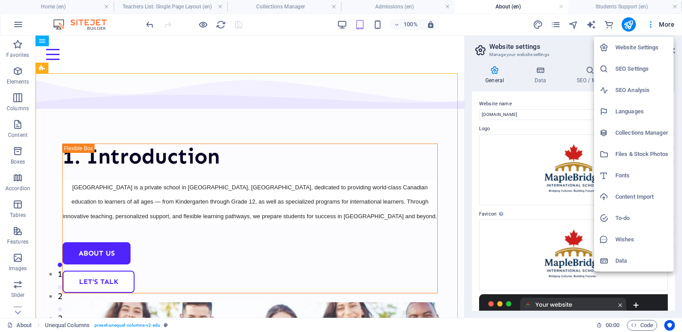
drag, startPoint x: 626, startPoint y: 24, endPoint x: 643, endPoint y: 26, distance: 17.1
click at [643, 26] on div at bounding box center [341, 166] width 682 height 332
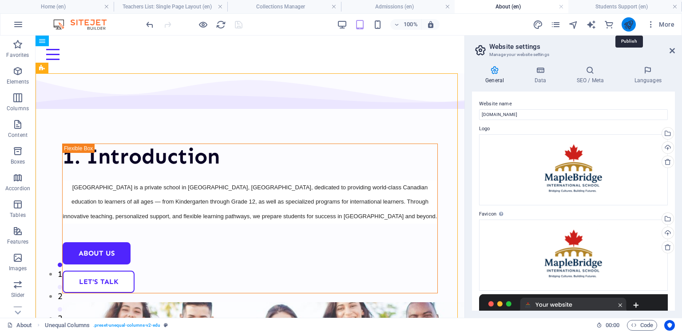
click at [629, 24] on icon "publish" at bounding box center [628, 25] width 10 height 10
